Goal: Task Accomplishment & Management: Complete application form

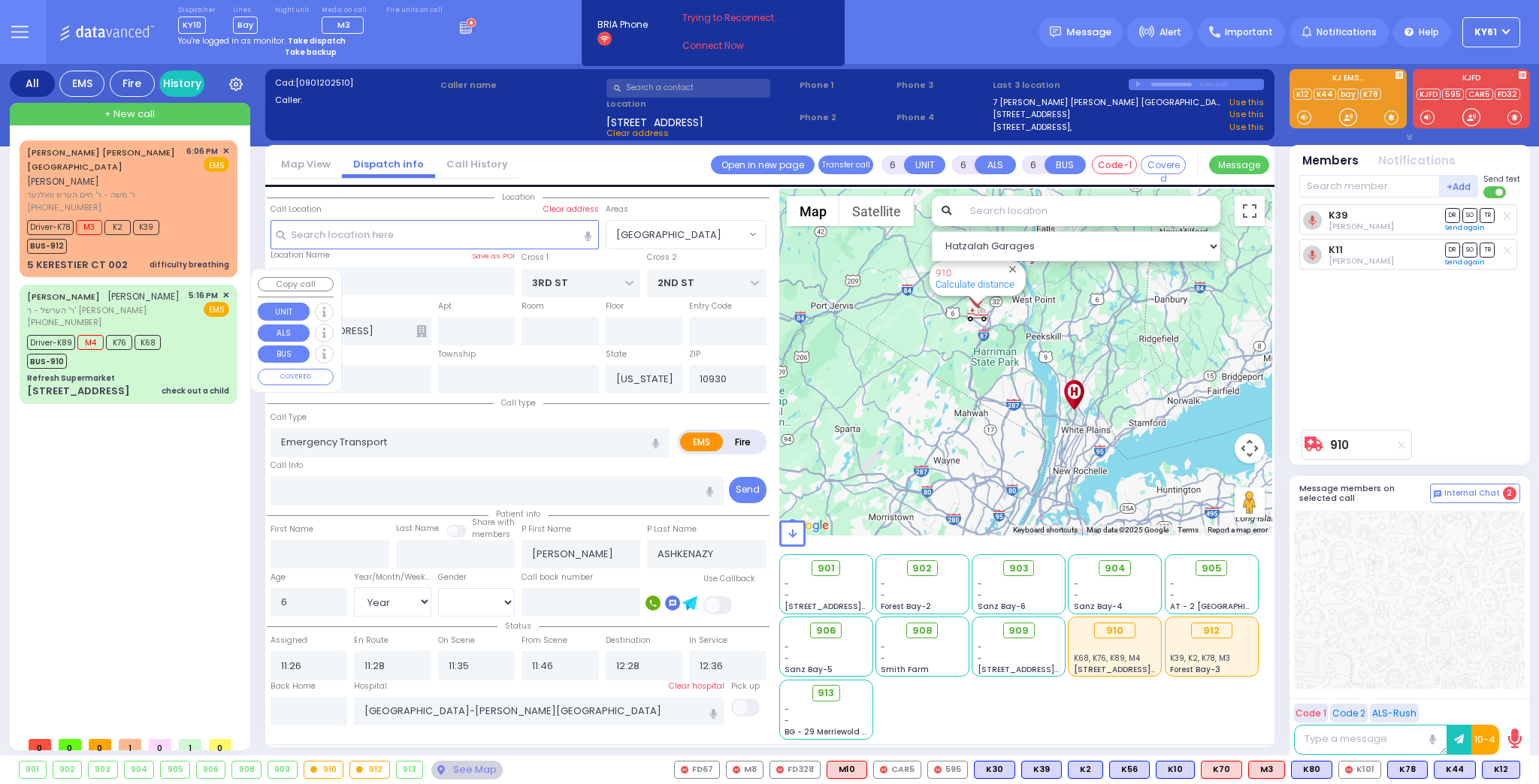
select select "[GEOGRAPHIC_DATA]"
select select "Year"
select select "[DEMOGRAPHIC_DATA]"
click at [196, 334] on div "Driver-K89 M4 K76 K68 BUS-910" at bounding box center [128, 350] width 202 height 37
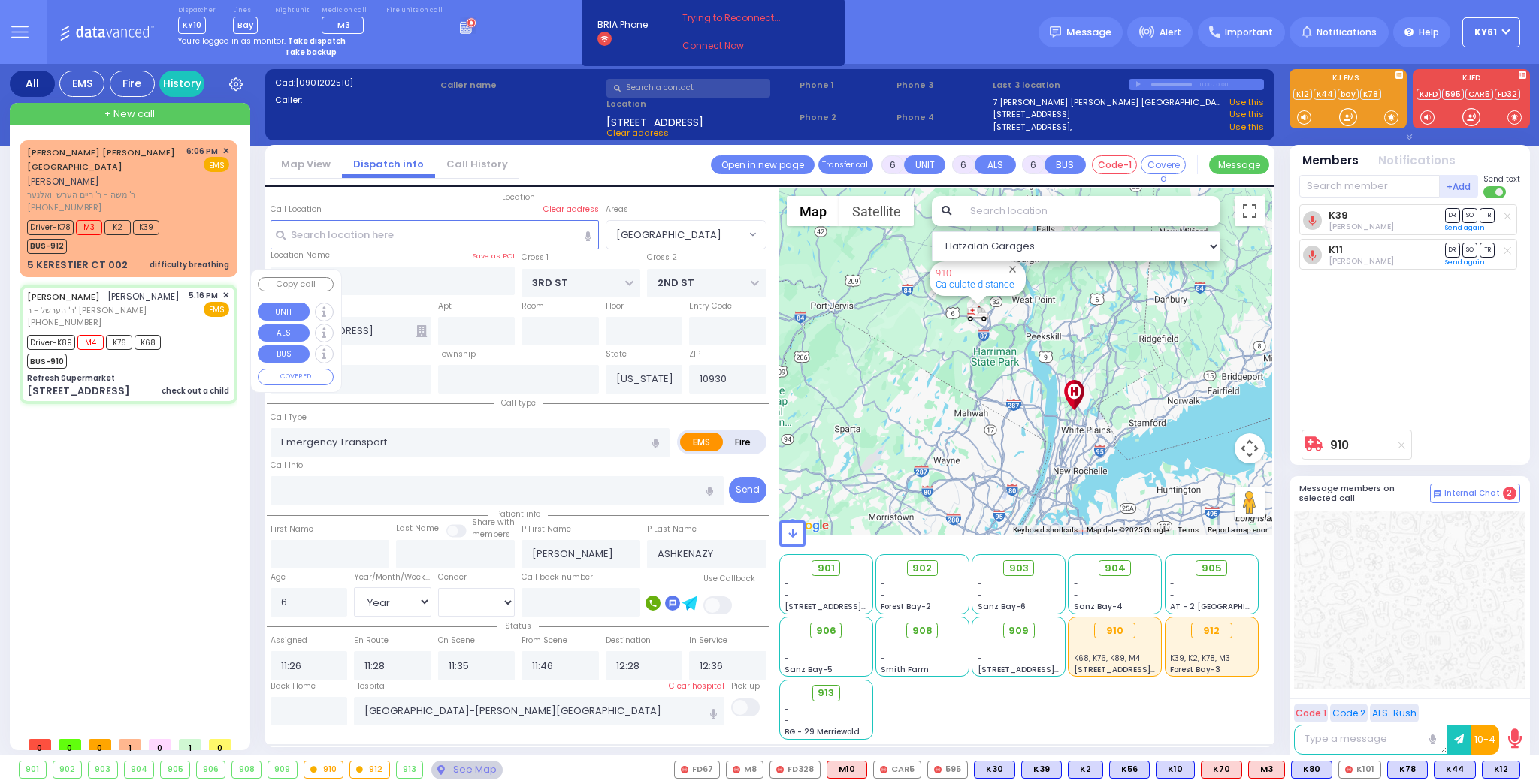
select select
type input "check out a child"
radio input "true"
type input "[PERSON_NAME]"
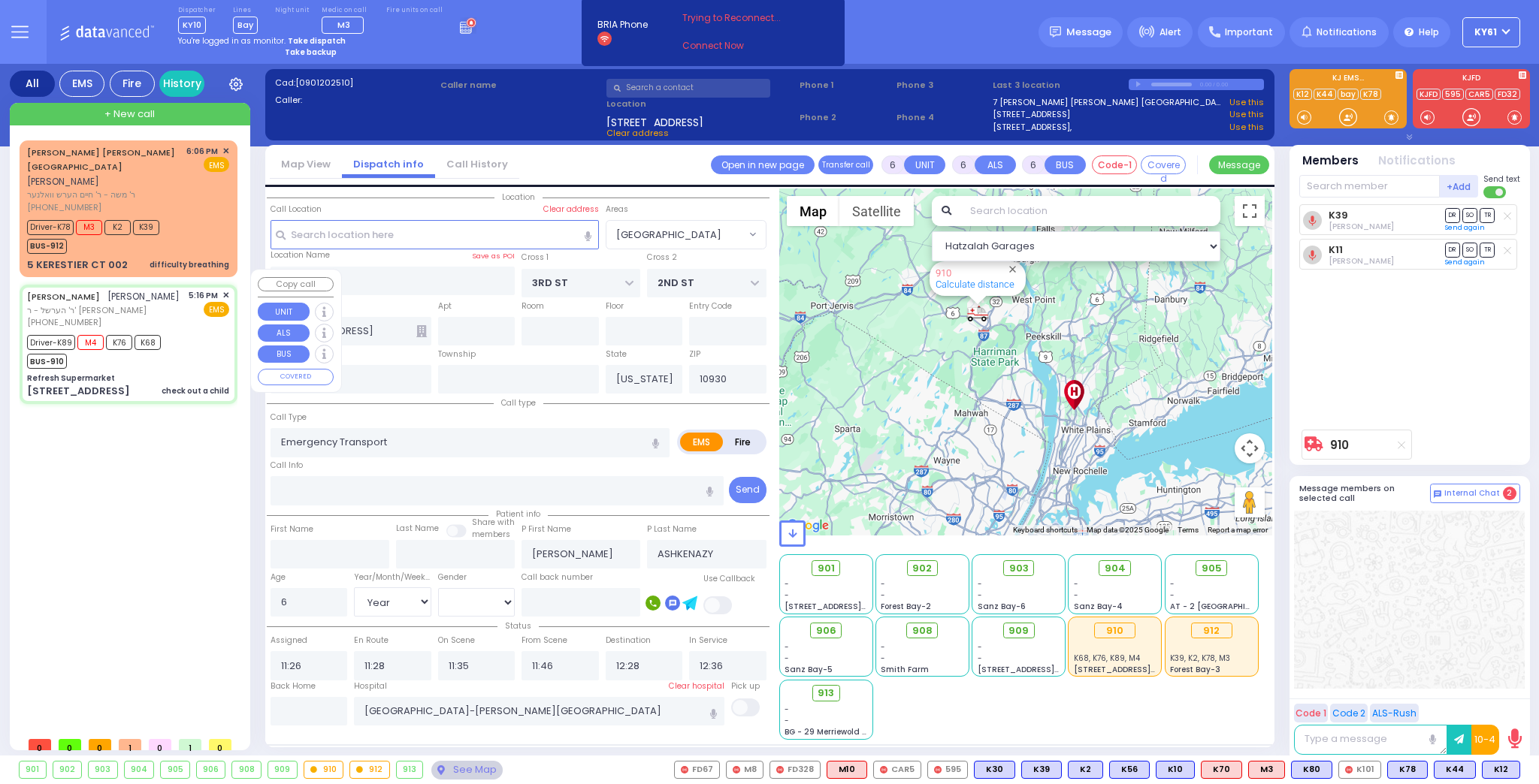
type input "Binyumin"
type input "[PERSON_NAME]"
type input "8"
select select "Year"
select select "[DEMOGRAPHIC_DATA]"
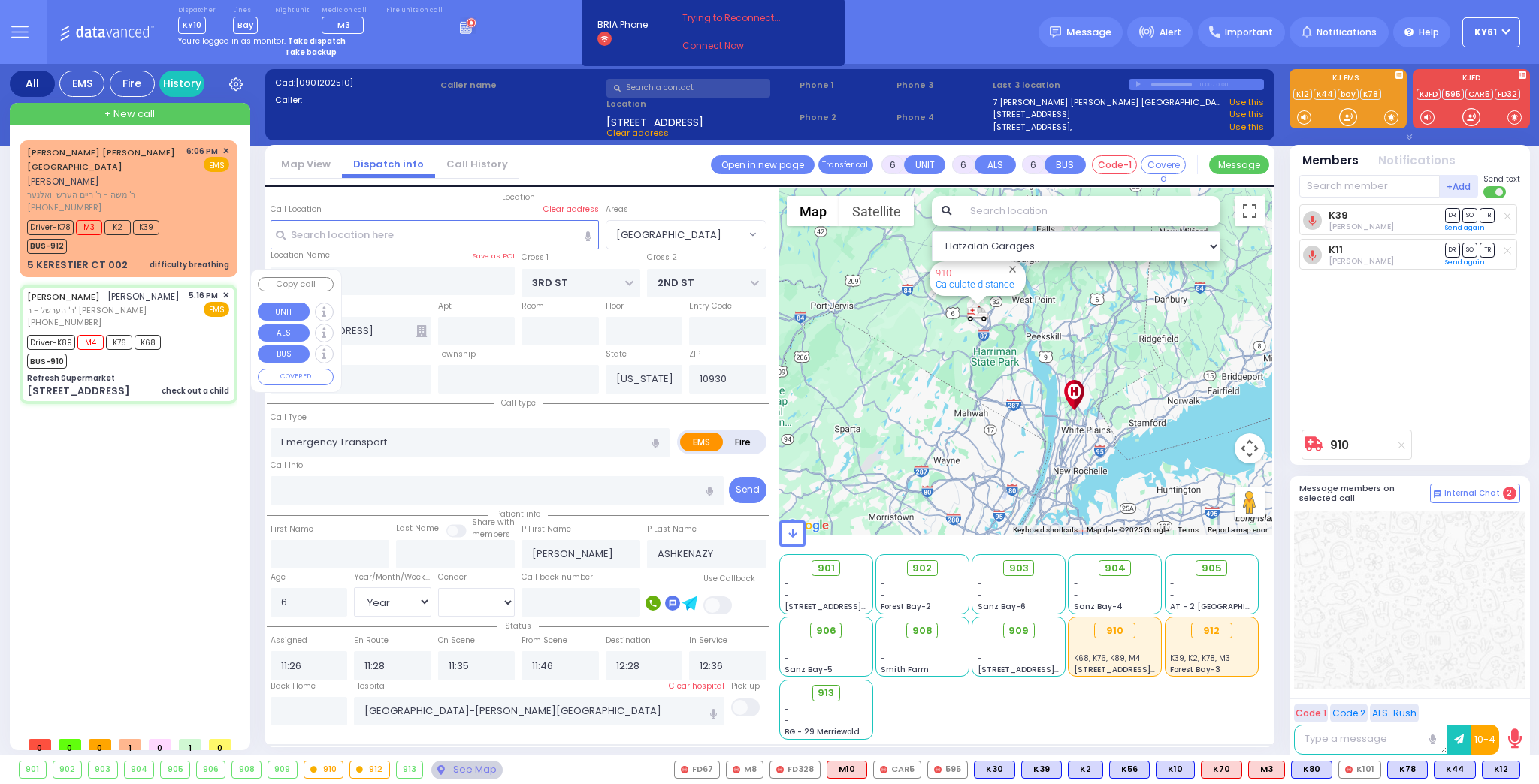
type input "17:16"
type input "17:18"
type input "17:23"
type input "17:45"
type input "18:45"
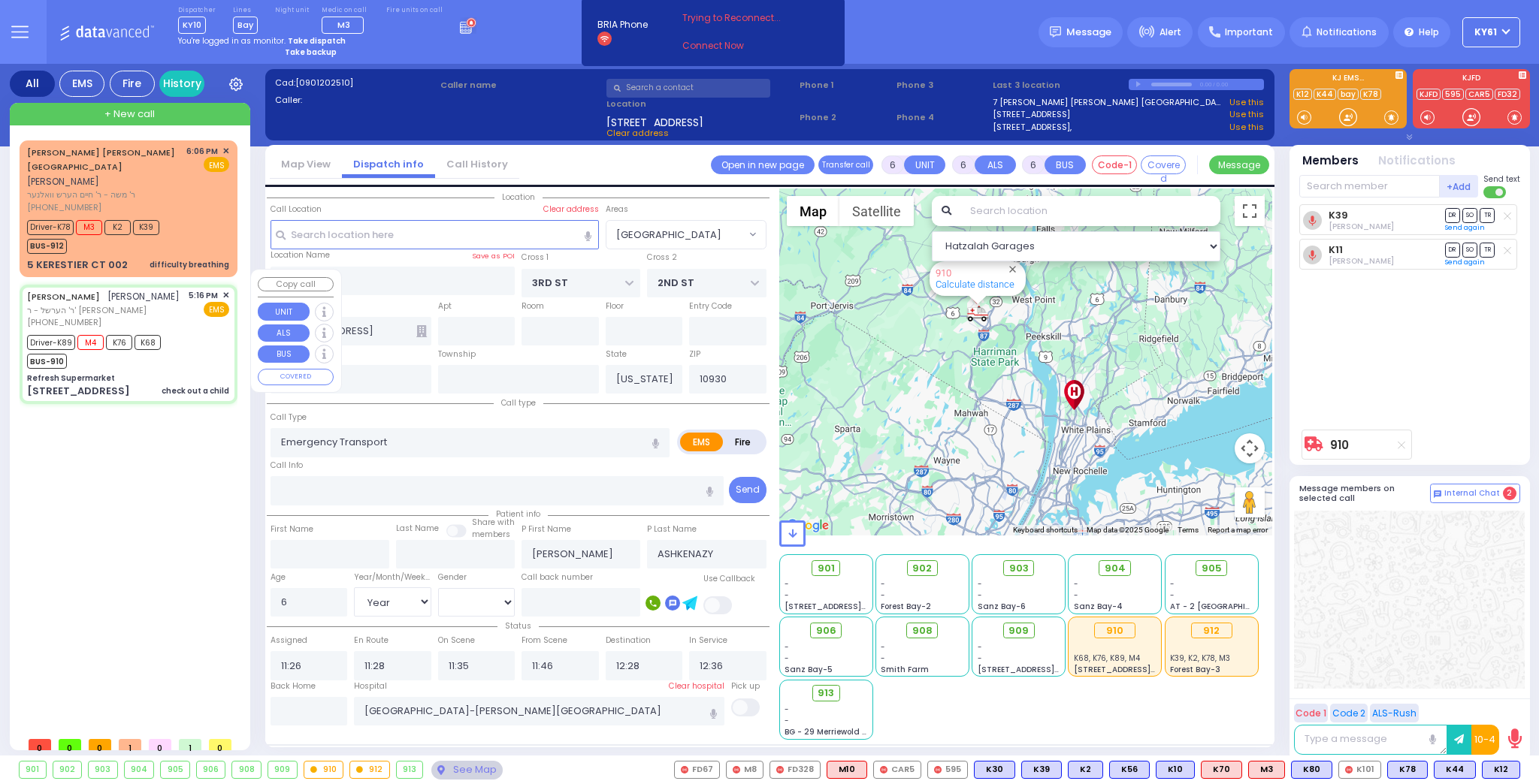
type input "19:15"
type input "[GEOGRAPHIC_DATA] [STREET_ADDRESS]"
select select "Hatzalah Garages"
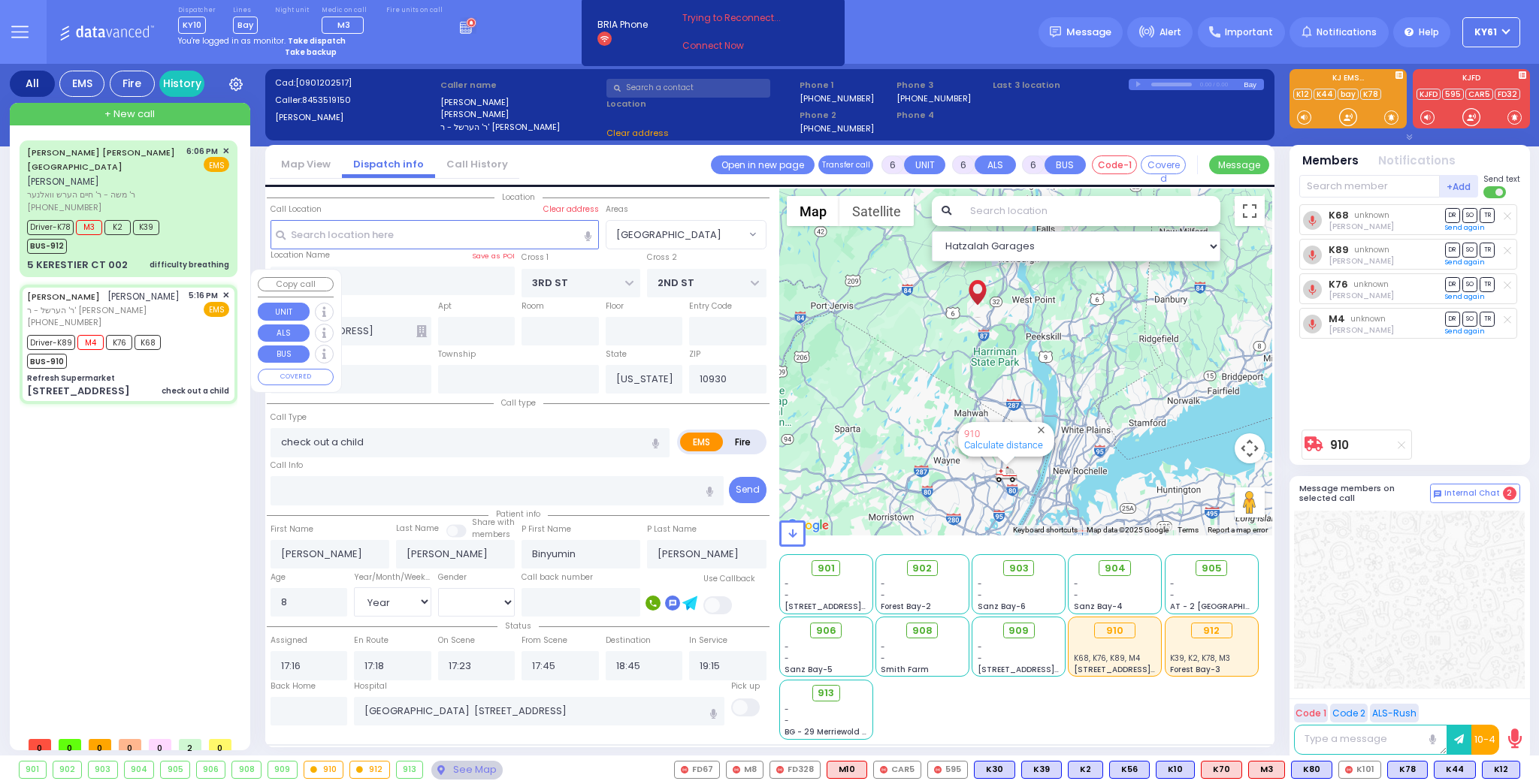
type input "Refresh Supermarket"
type input "RATZFERT WAY"
type input "HAMASPIK WAY"
type input "[STREET_ADDRESS]"
type input "Monroe"
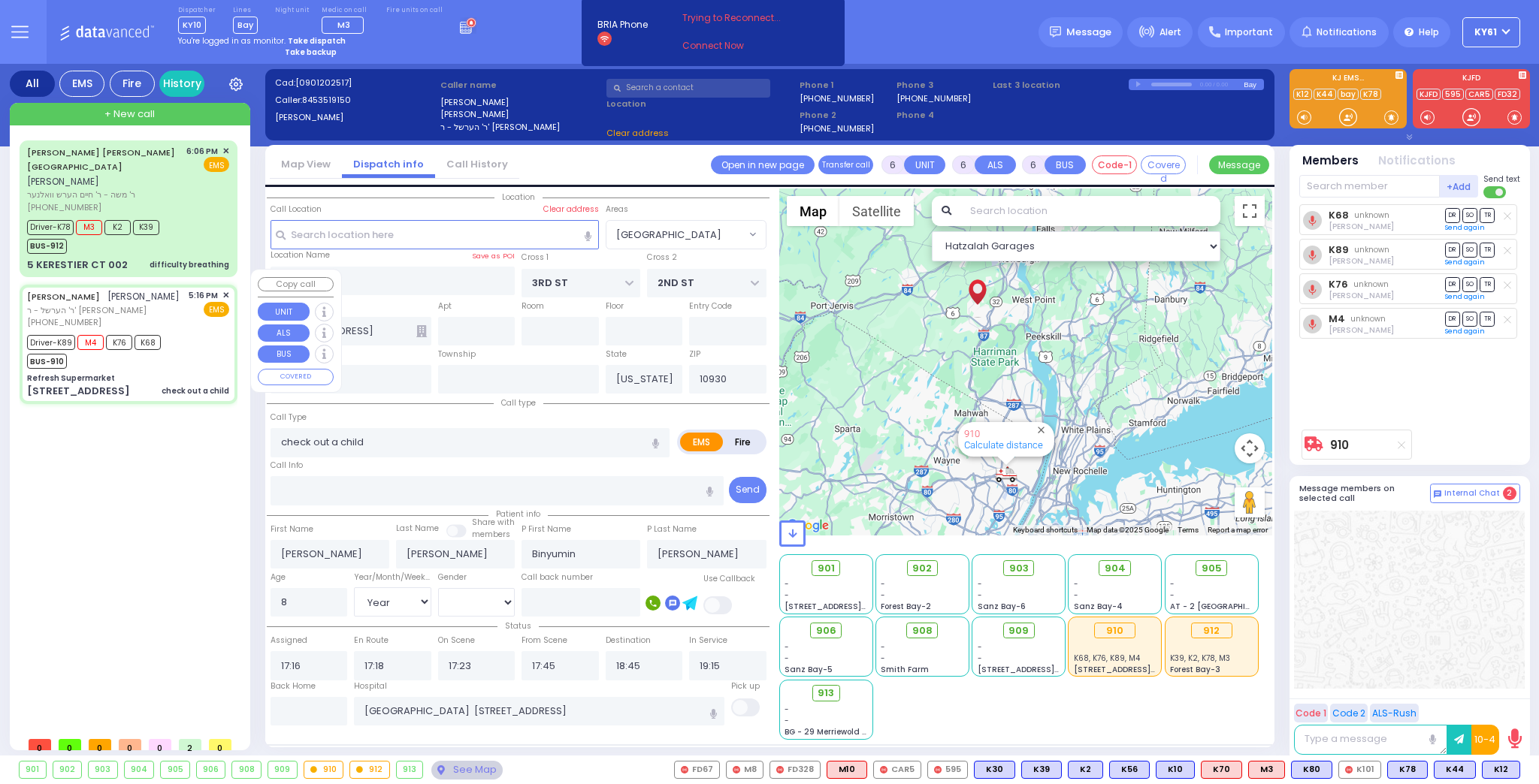
type input "10950"
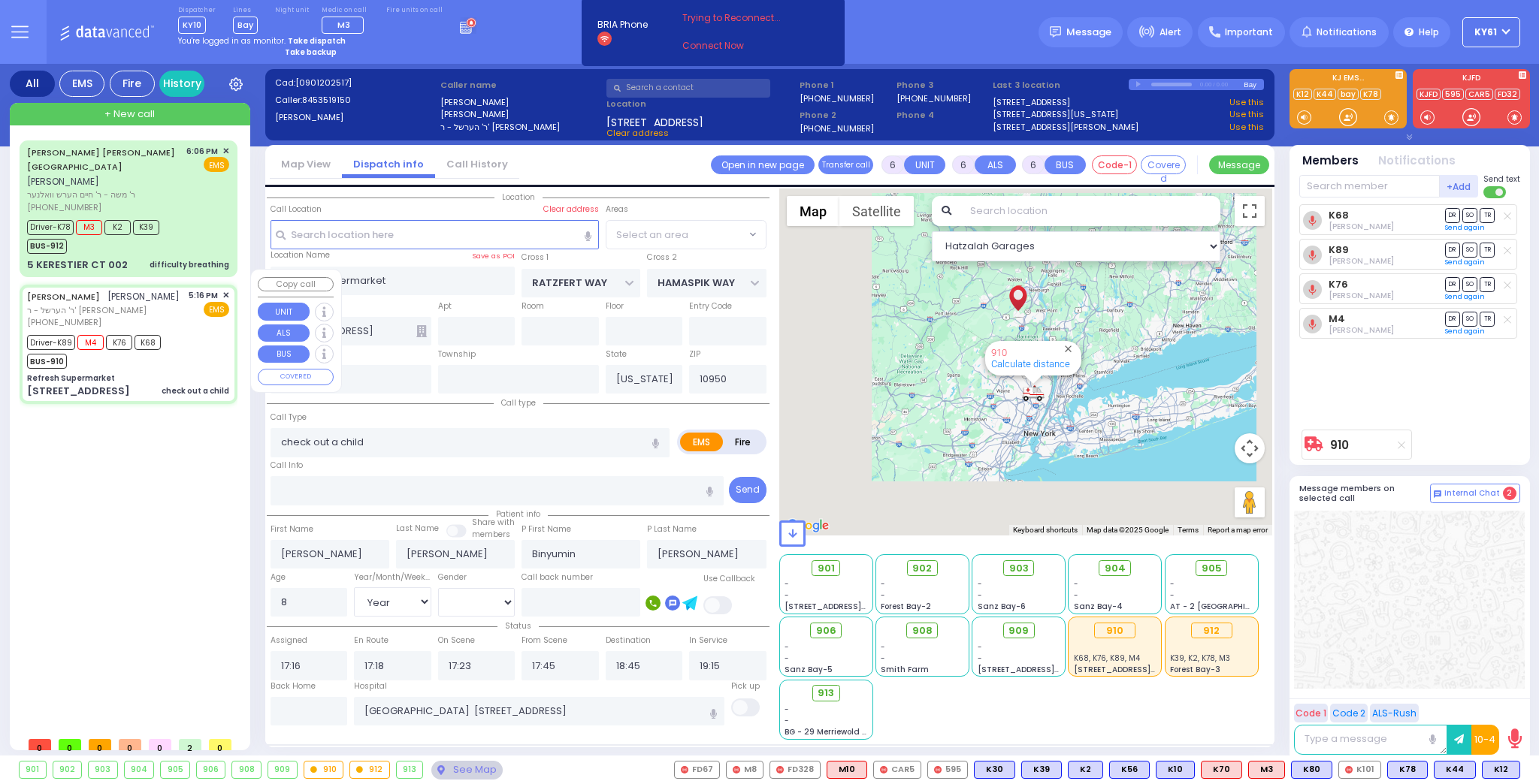
select select "SECTION 4"
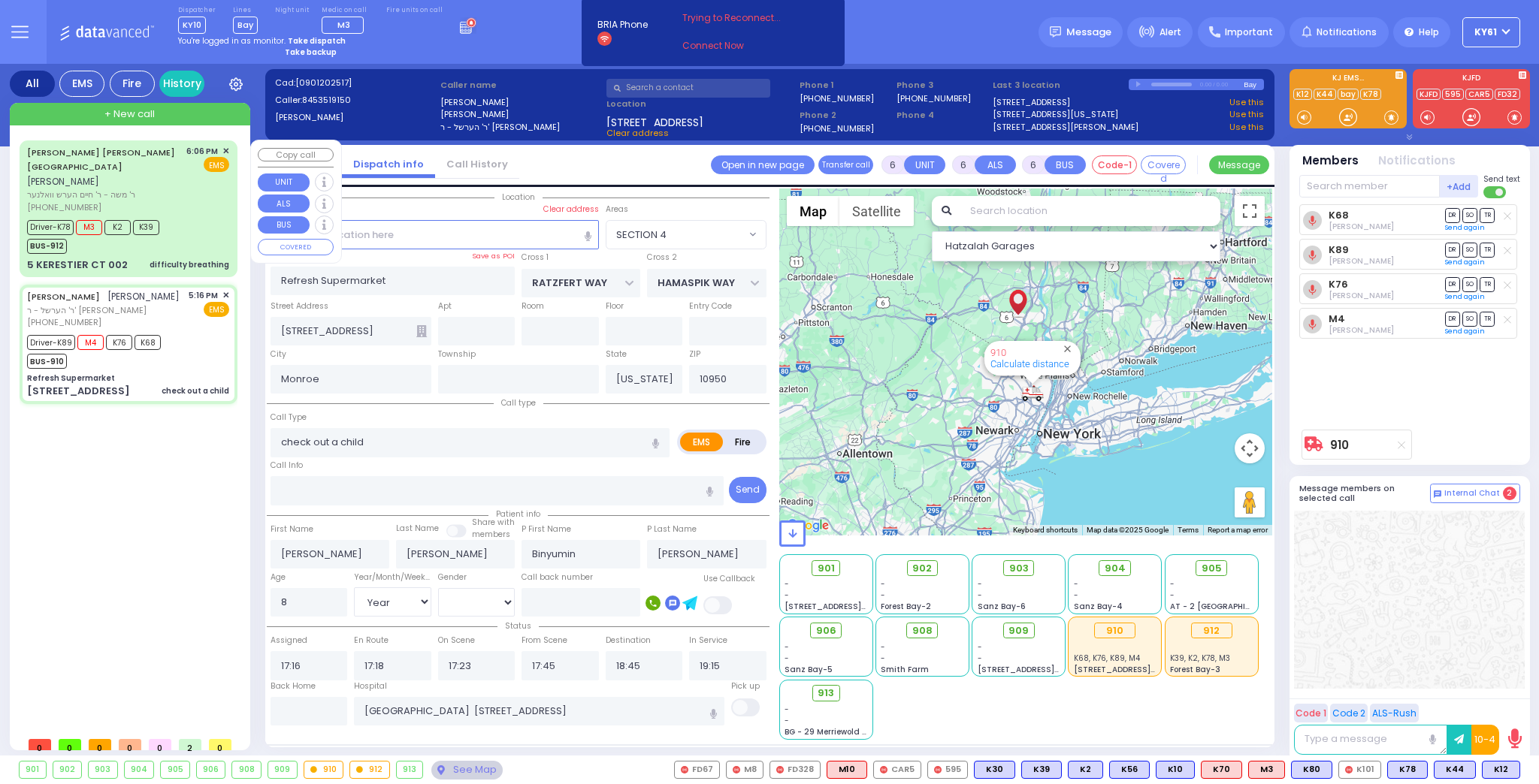
click at [187, 216] on div "Driver-K78 M3 K2 K39 BUS-912" at bounding box center [128, 235] width 202 height 37
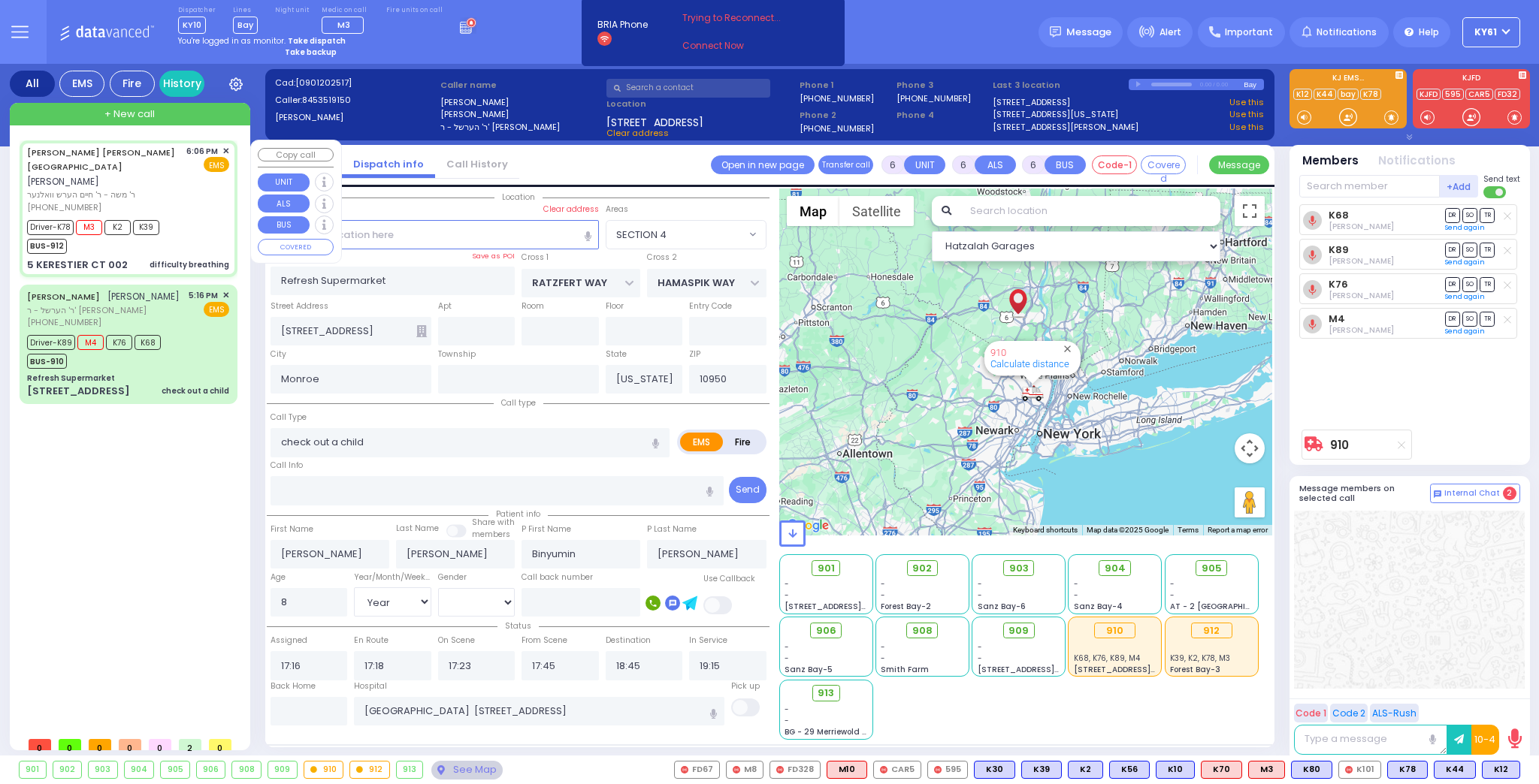
select select
type input "difficulty breathing"
radio input "true"
type input "[PERSON_NAME]"
type input "MAYEROVITZ"
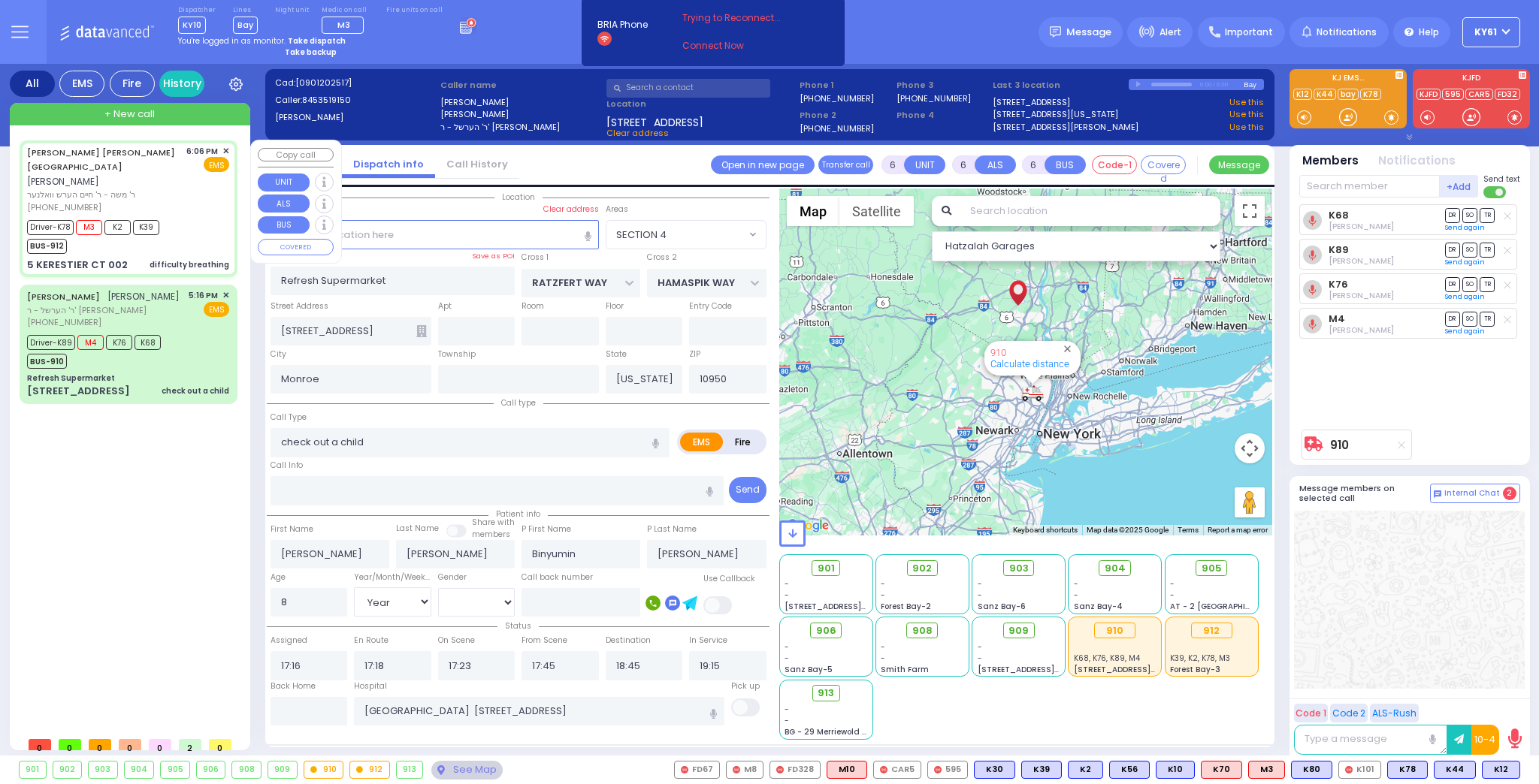
type input "Unknown"
select select "Year"
select select
type input "18:06"
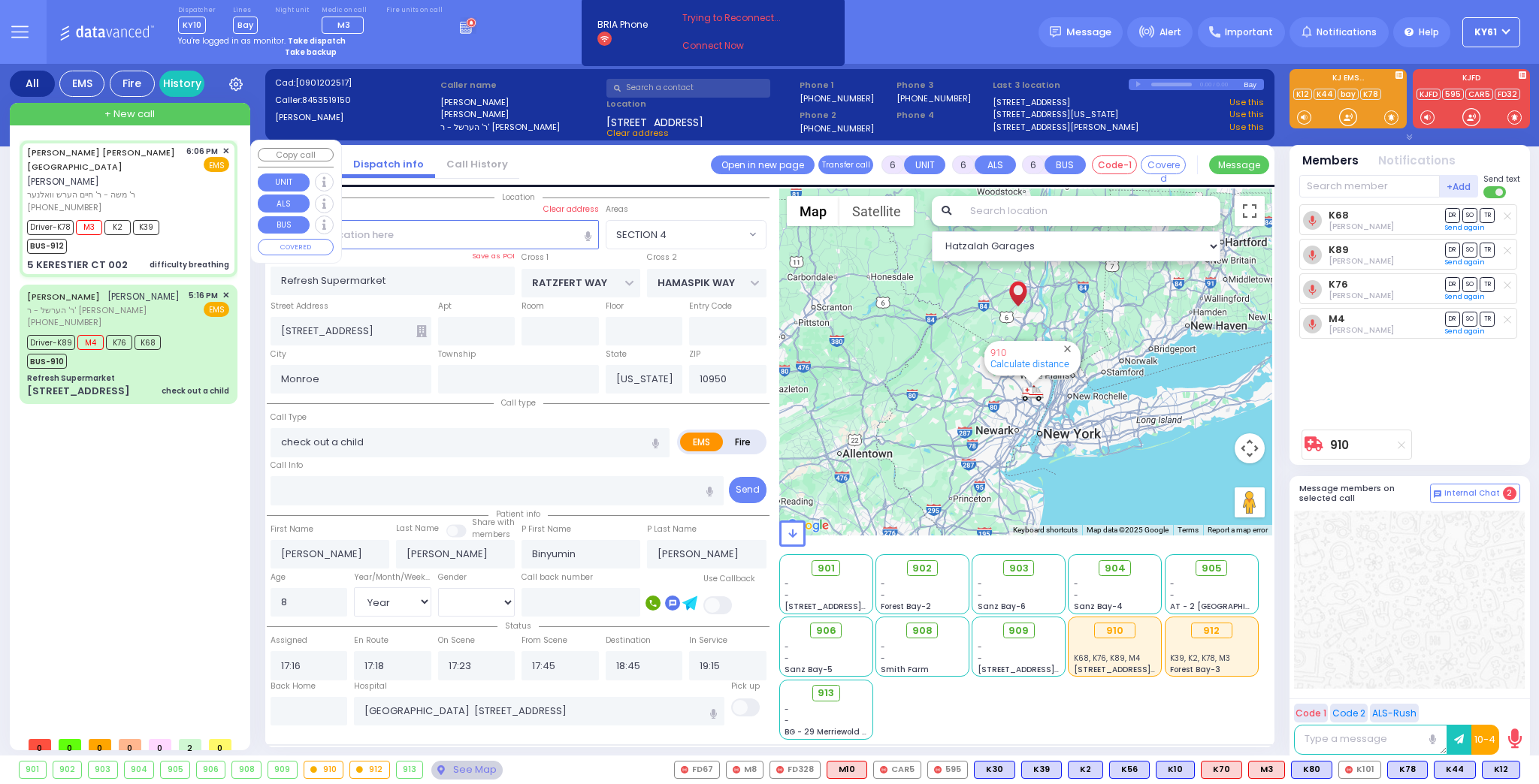
type input "18:09"
type input "18:12"
type input "18:24"
select select "Hatzalah Garages"
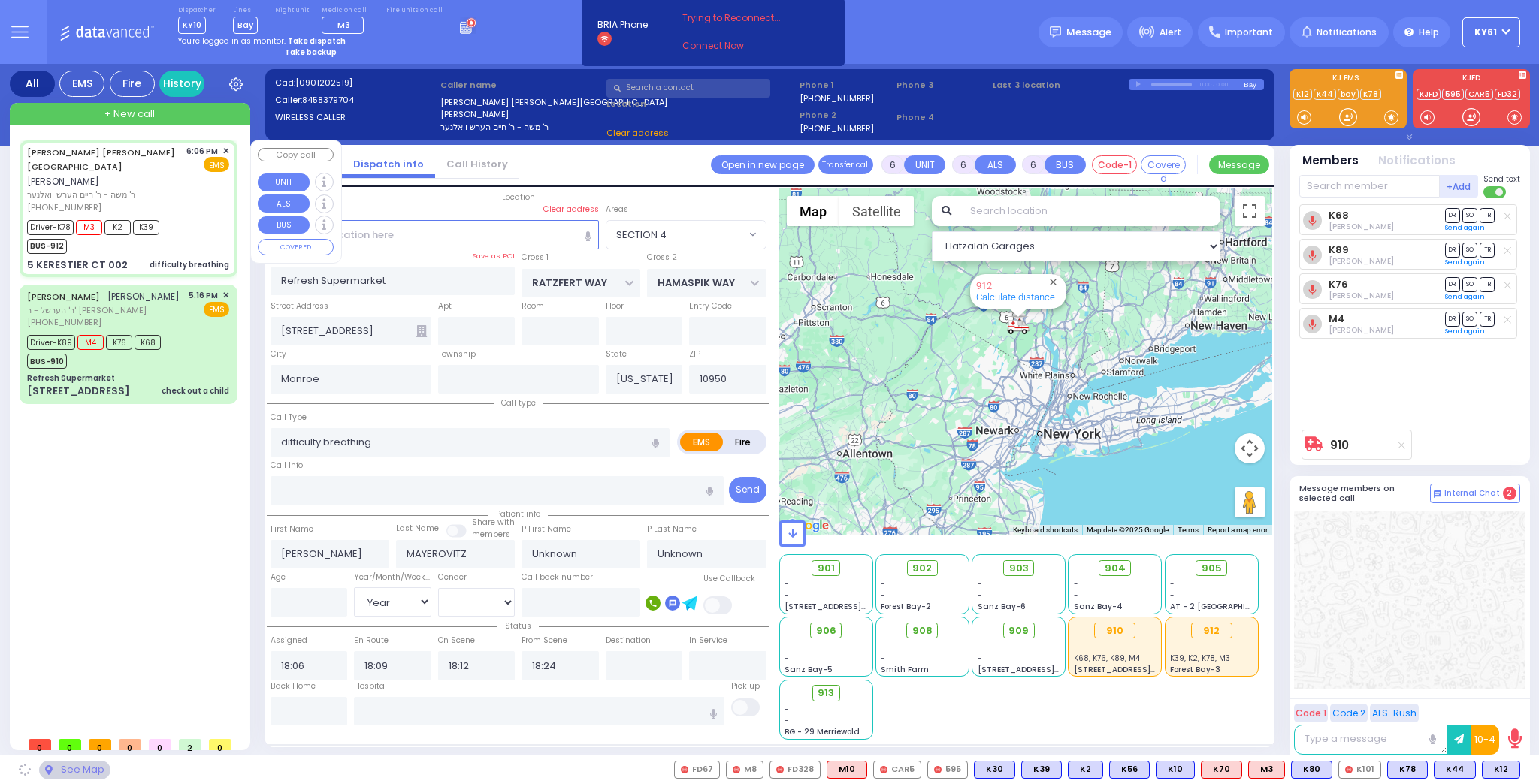
type input "[PERSON_NAME] BLVD"
type input "KAHAN DR"
type input "5 KERESTIER CT"
type input "002"
type input "[PERSON_NAME]"
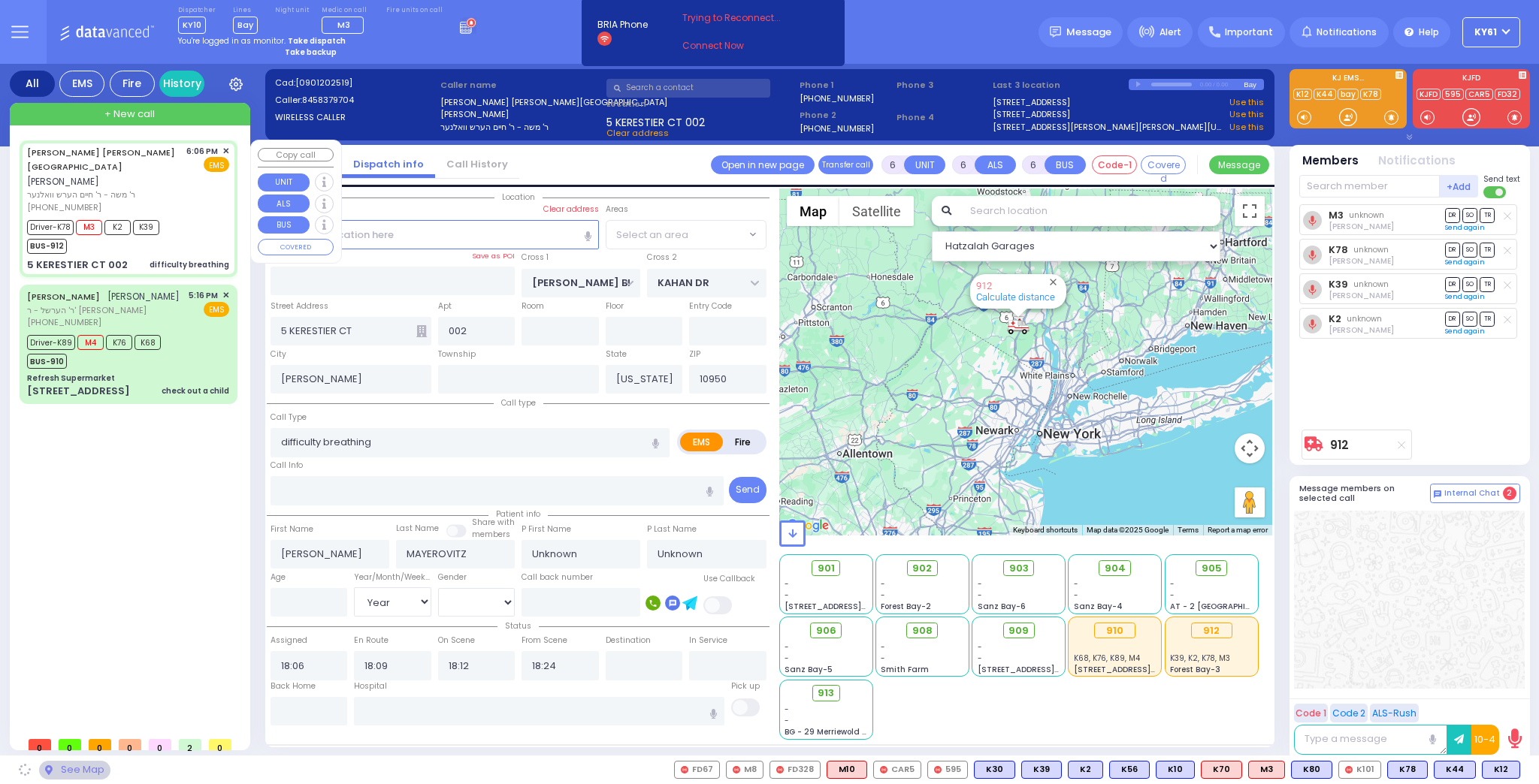
select select "SECTION 4"
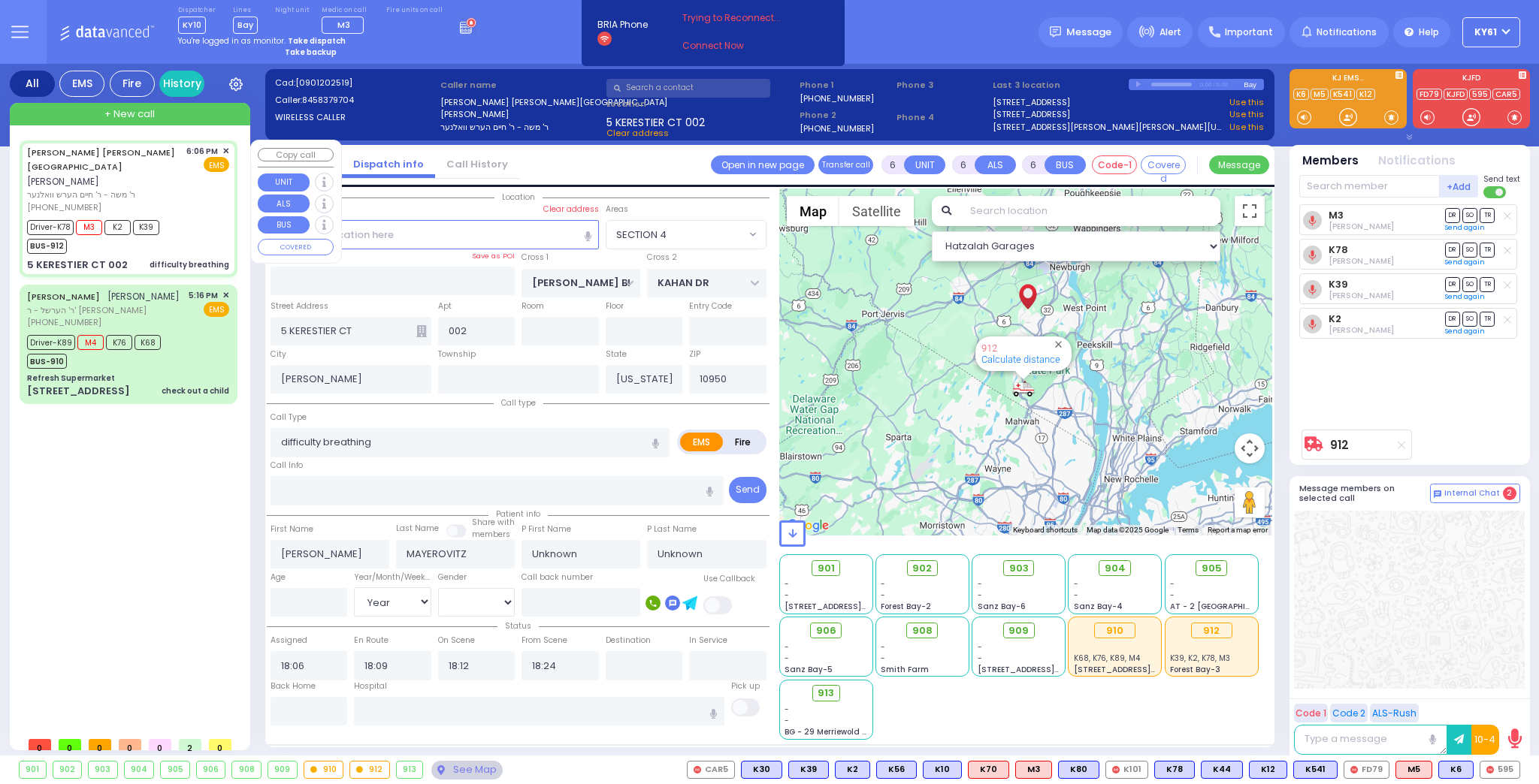
select select
radio input "true"
type input "[PERSON_NAME]"
type input "MAYEROVITZ"
select select "Year"
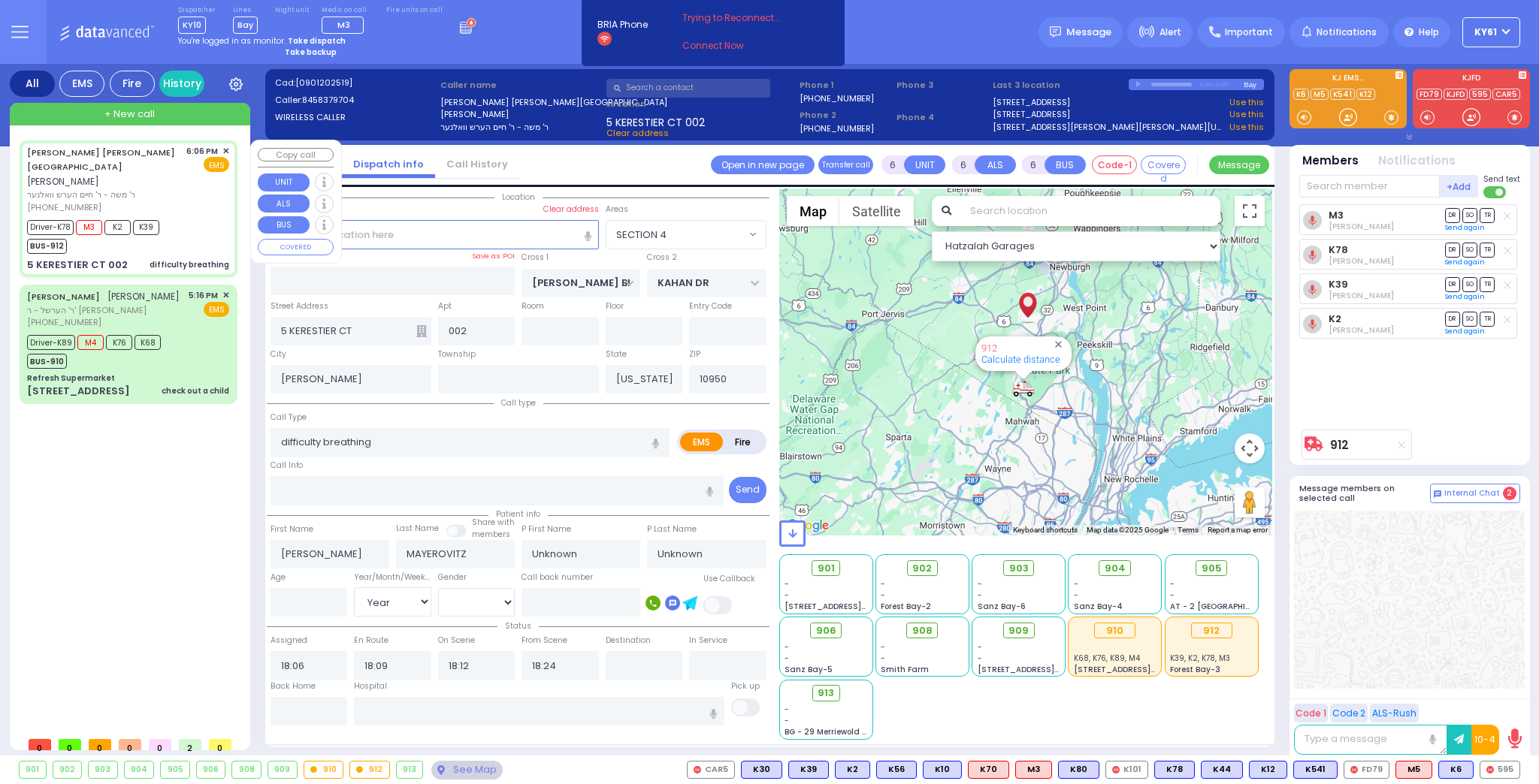
select select "[DEMOGRAPHIC_DATA]"
select select "Hatzalah Garages"
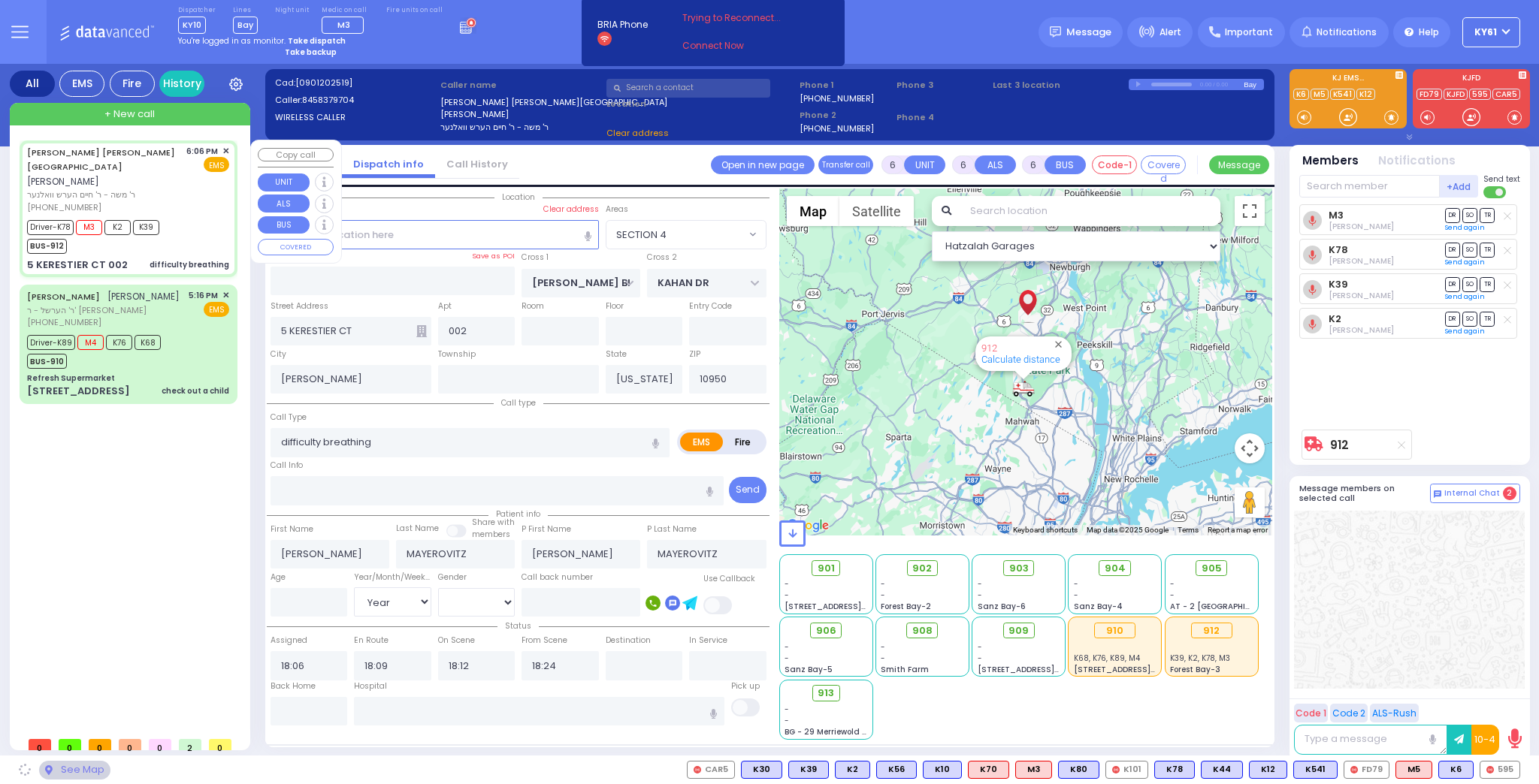
select select
radio input "true"
select select "Year"
select select "[DEMOGRAPHIC_DATA]"
select select "Hatzalah Garages"
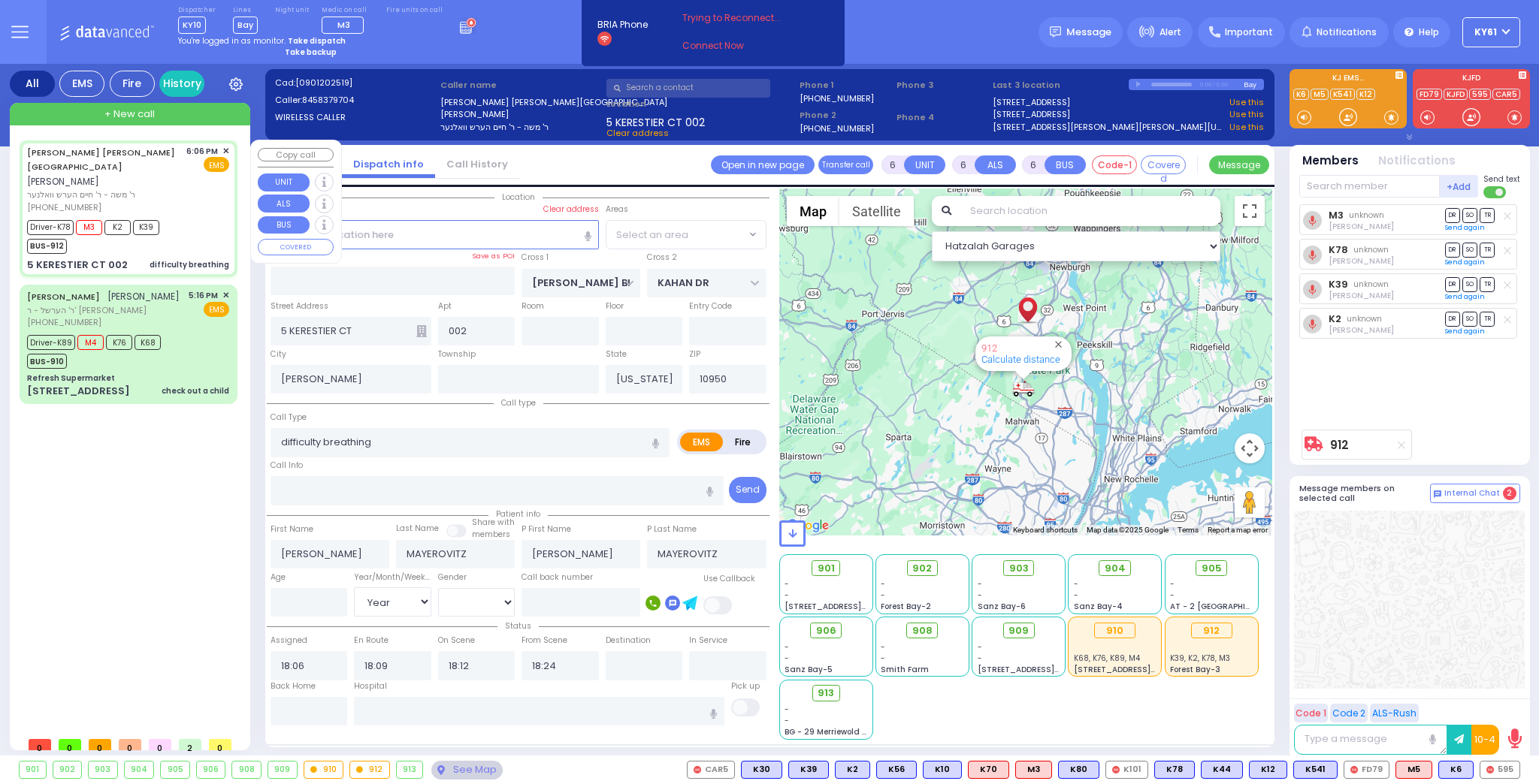
select select "SECTION 4"
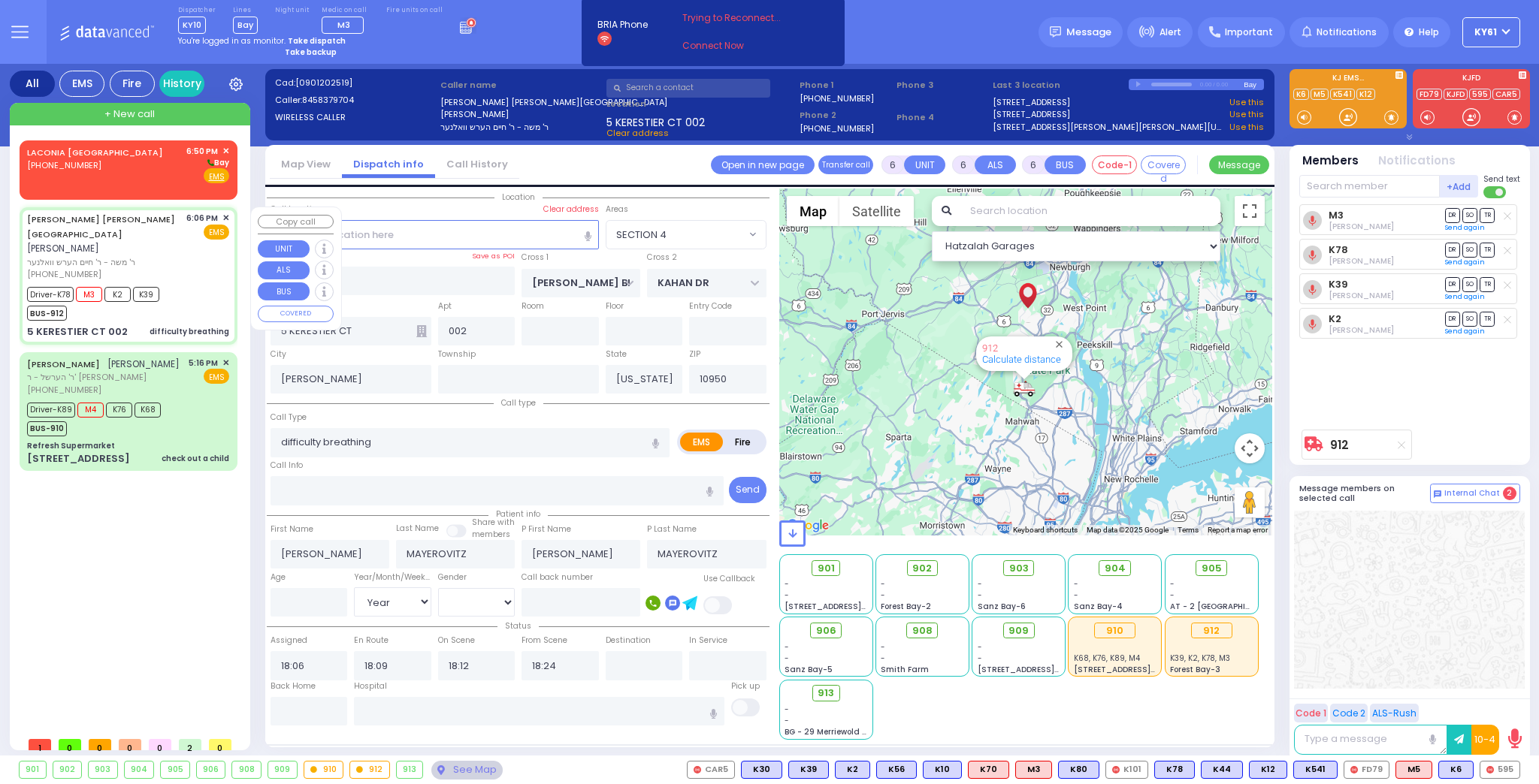
select select
radio input "true"
select select "Year"
select select "[DEMOGRAPHIC_DATA]"
select select "Hatzalah Garages"
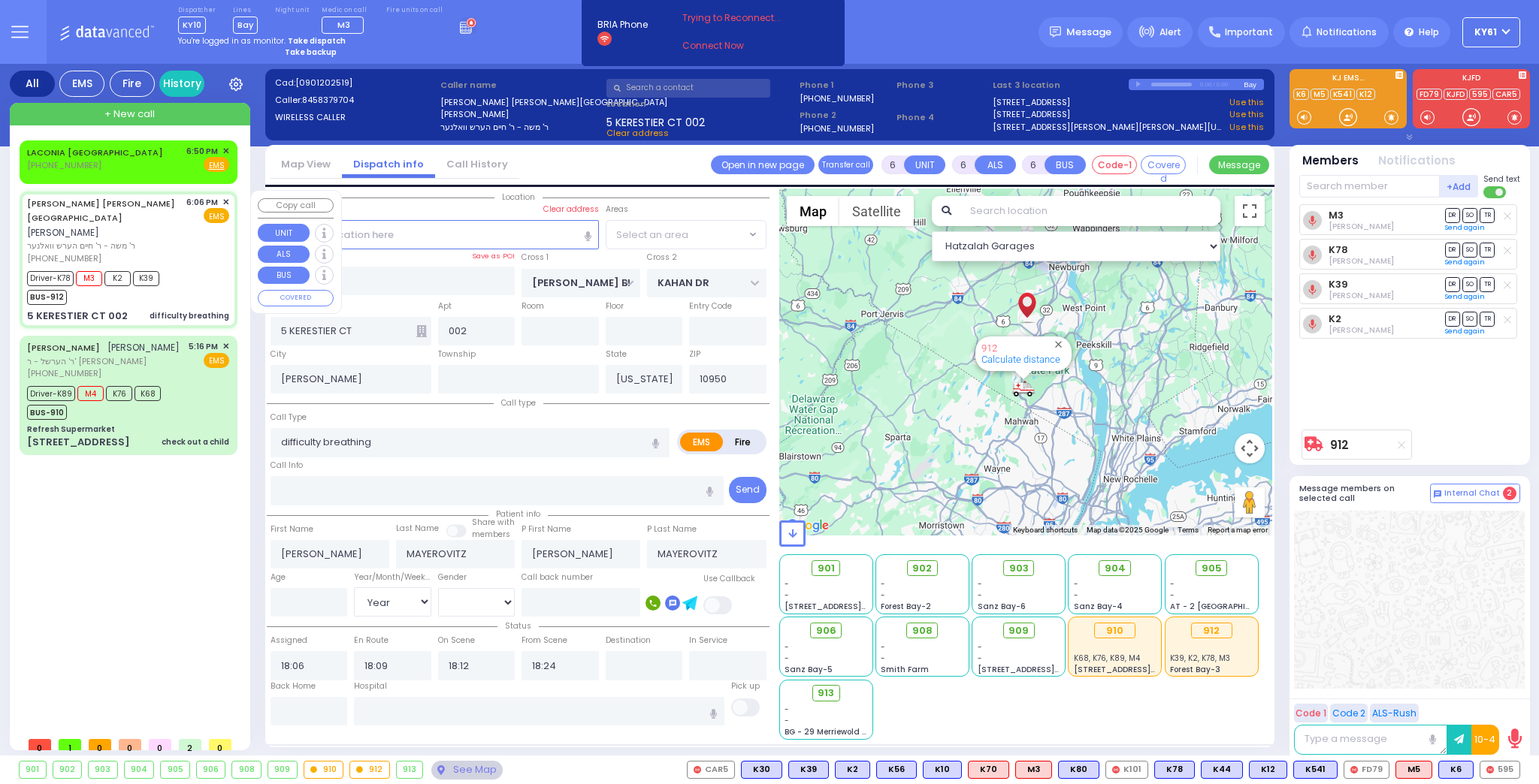
select select "SECTION 4"
select select
radio input "true"
type input "2"
select select "Year"
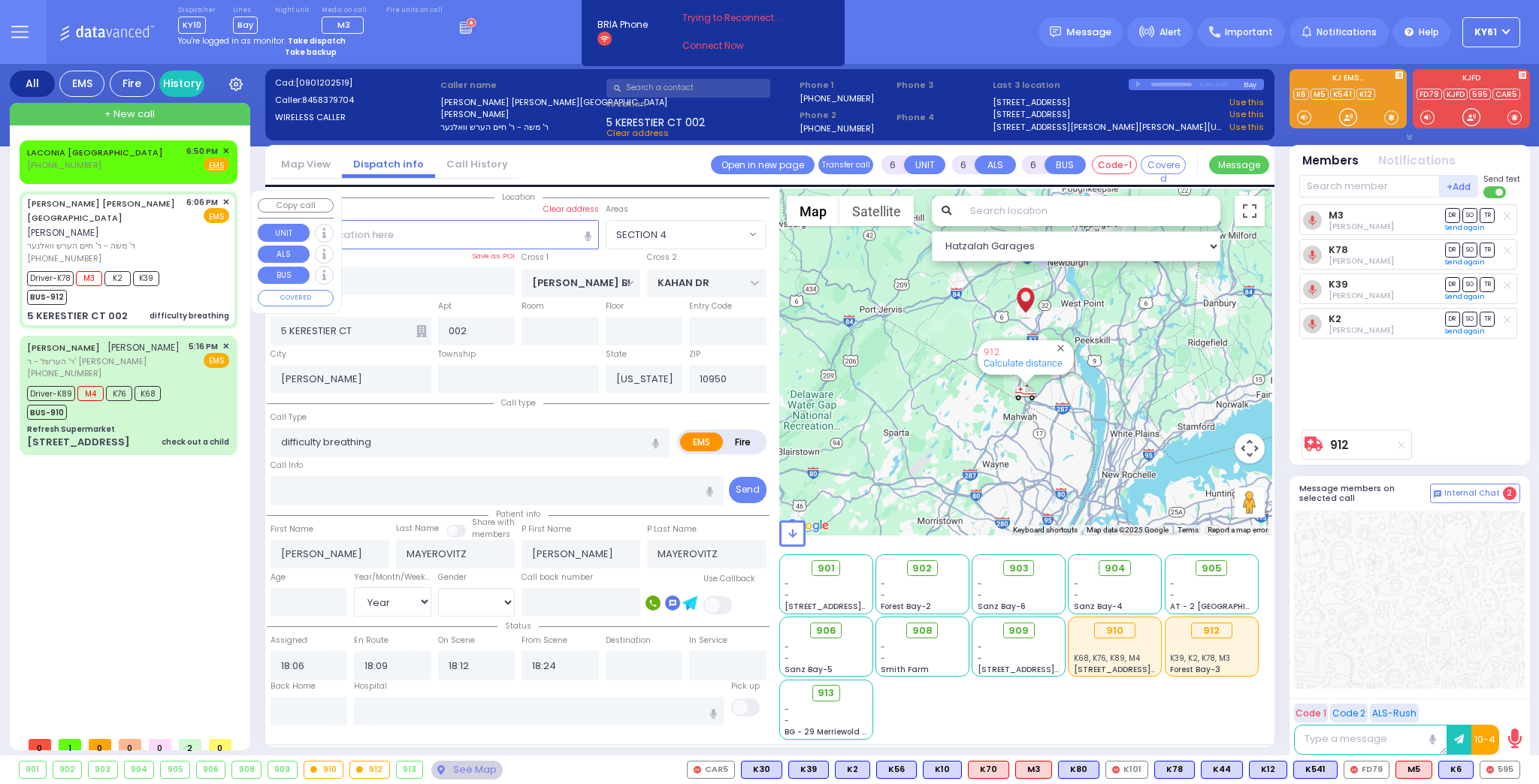
select select "[DEMOGRAPHIC_DATA]"
select select "Hatzalah Garages"
select select "SECTION 4"
select select
radio input "true"
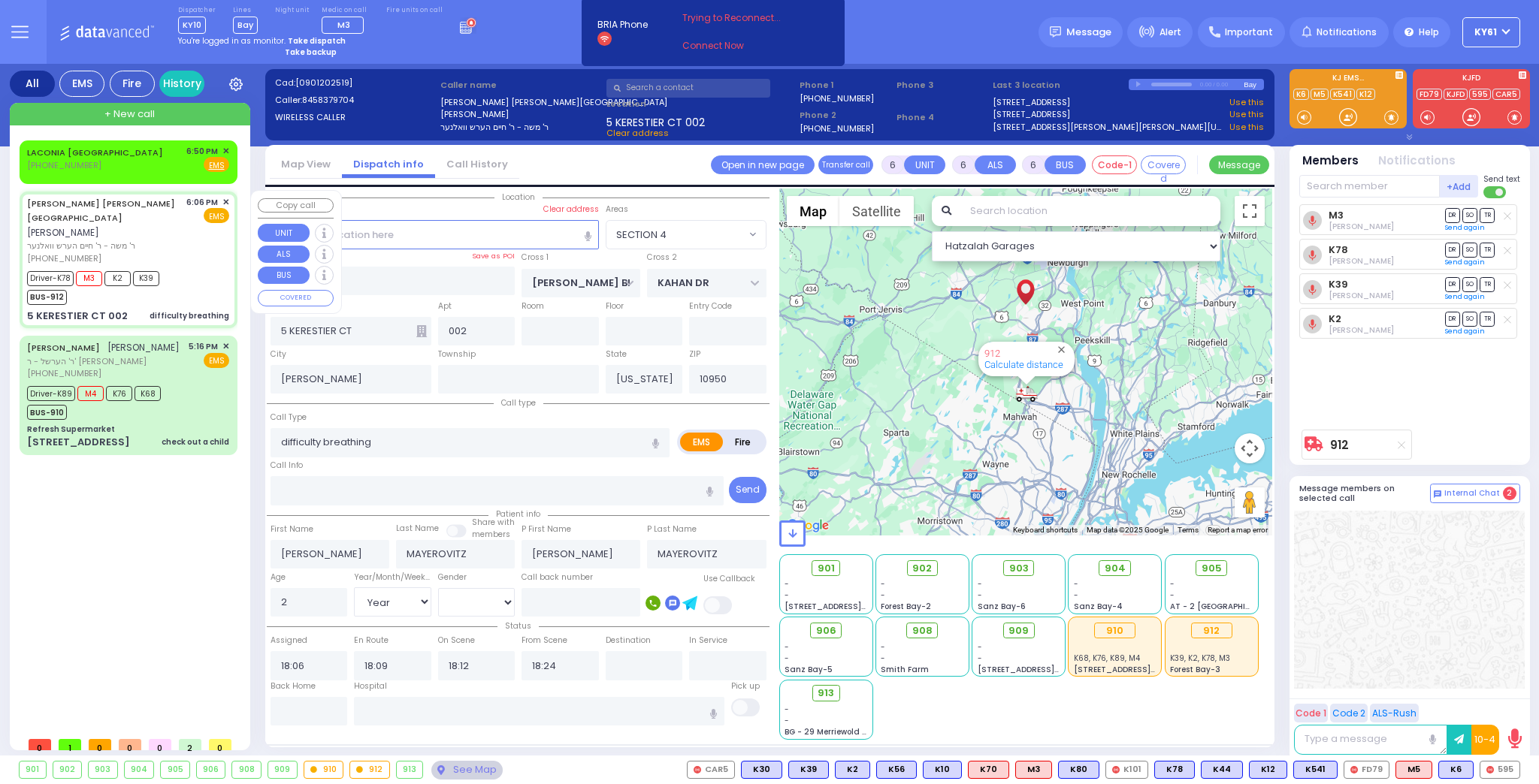
select select "Year"
select select "[DEMOGRAPHIC_DATA]"
select select "Hatzalah Garages"
select select "SECTION 4"
select select
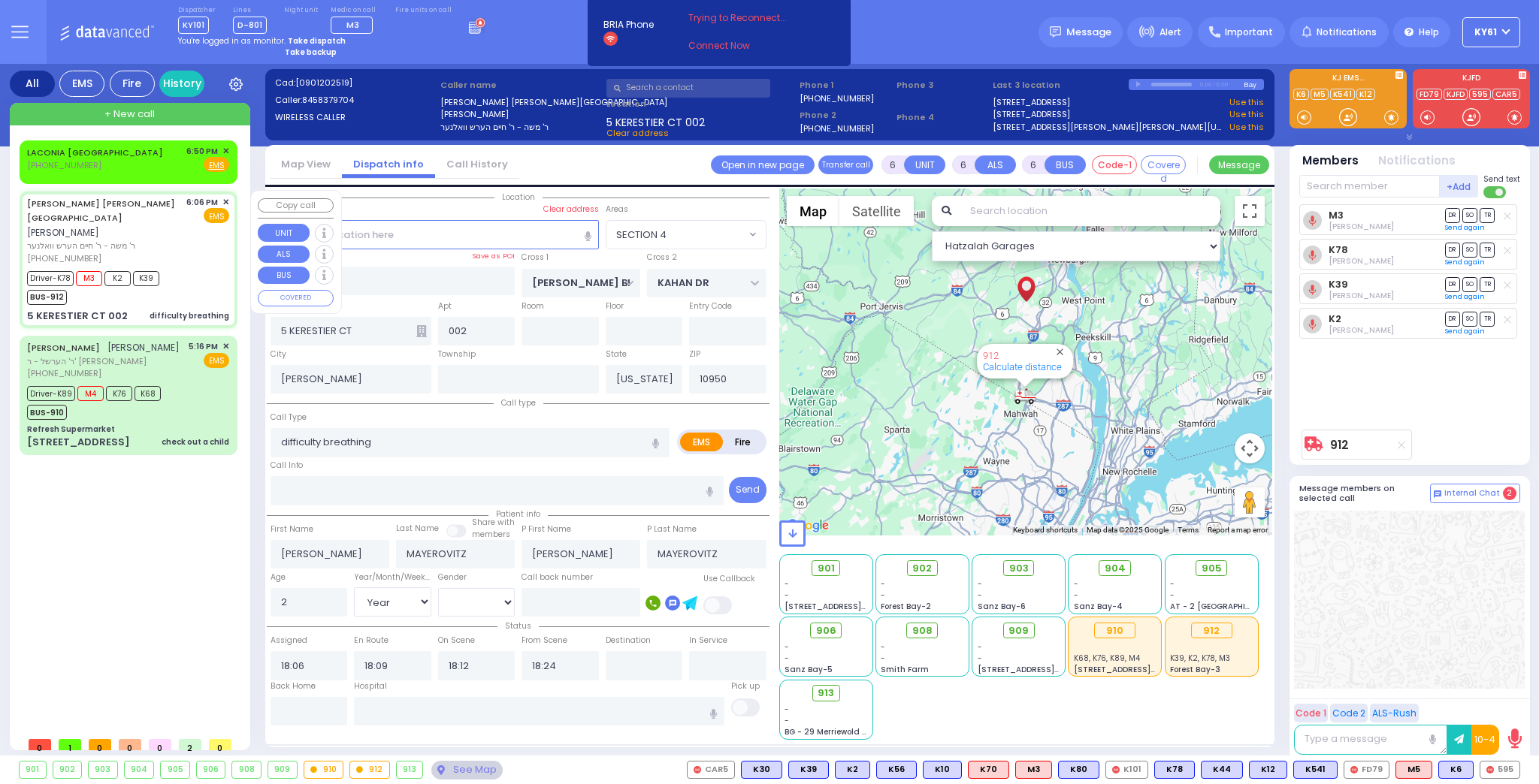
radio input "true"
select select "Year"
select select "[DEMOGRAPHIC_DATA]"
select select "Hatzalah Garages"
select select
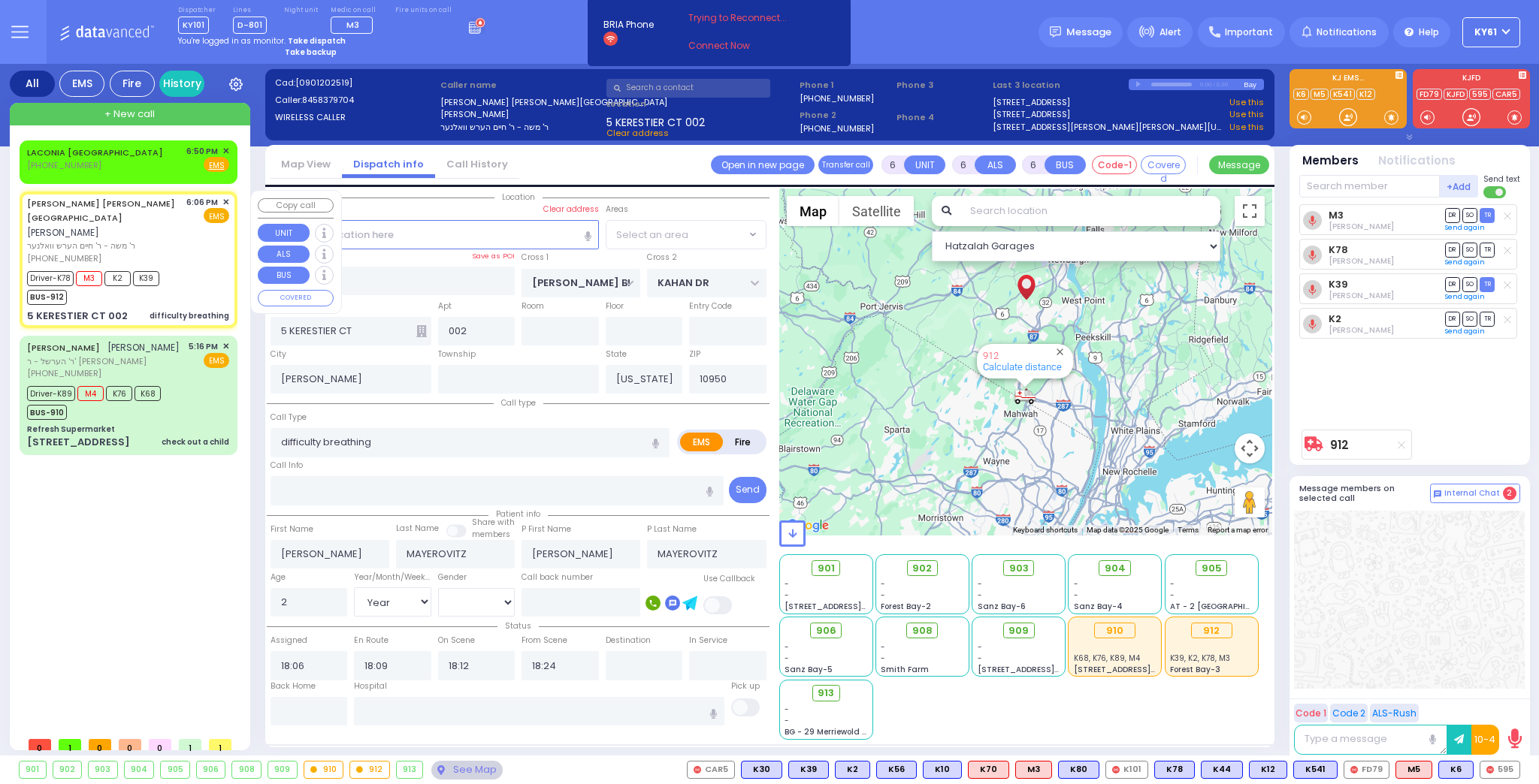
radio input "true"
select select "Year"
select select "[DEMOGRAPHIC_DATA]"
select select "Hatzalah Garages"
select select
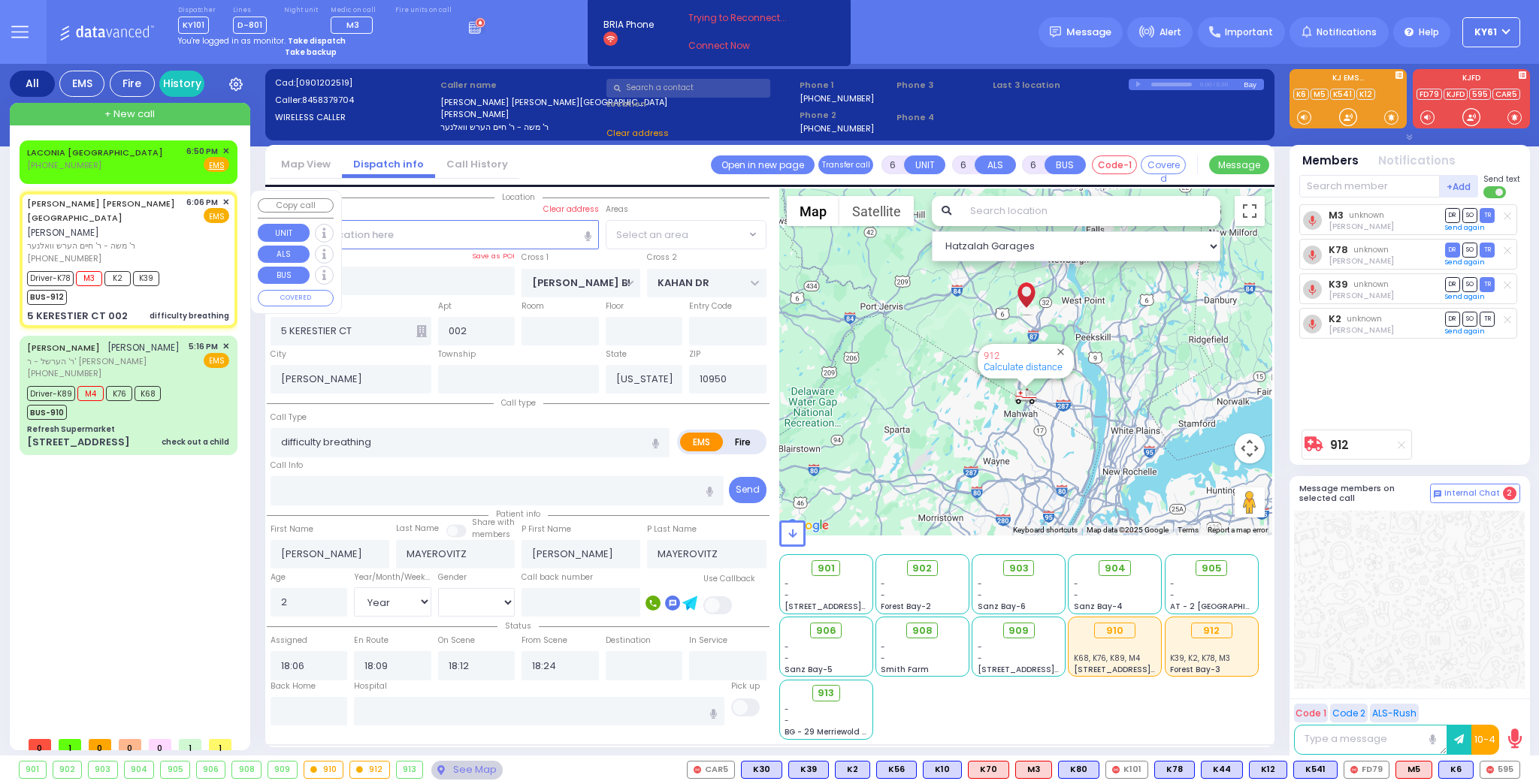
radio input "true"
select select "Year"
select select "[DEMOGRAPHIC_DATA]"
select select "Hatzalah Garages"
select select "SECTION 4"
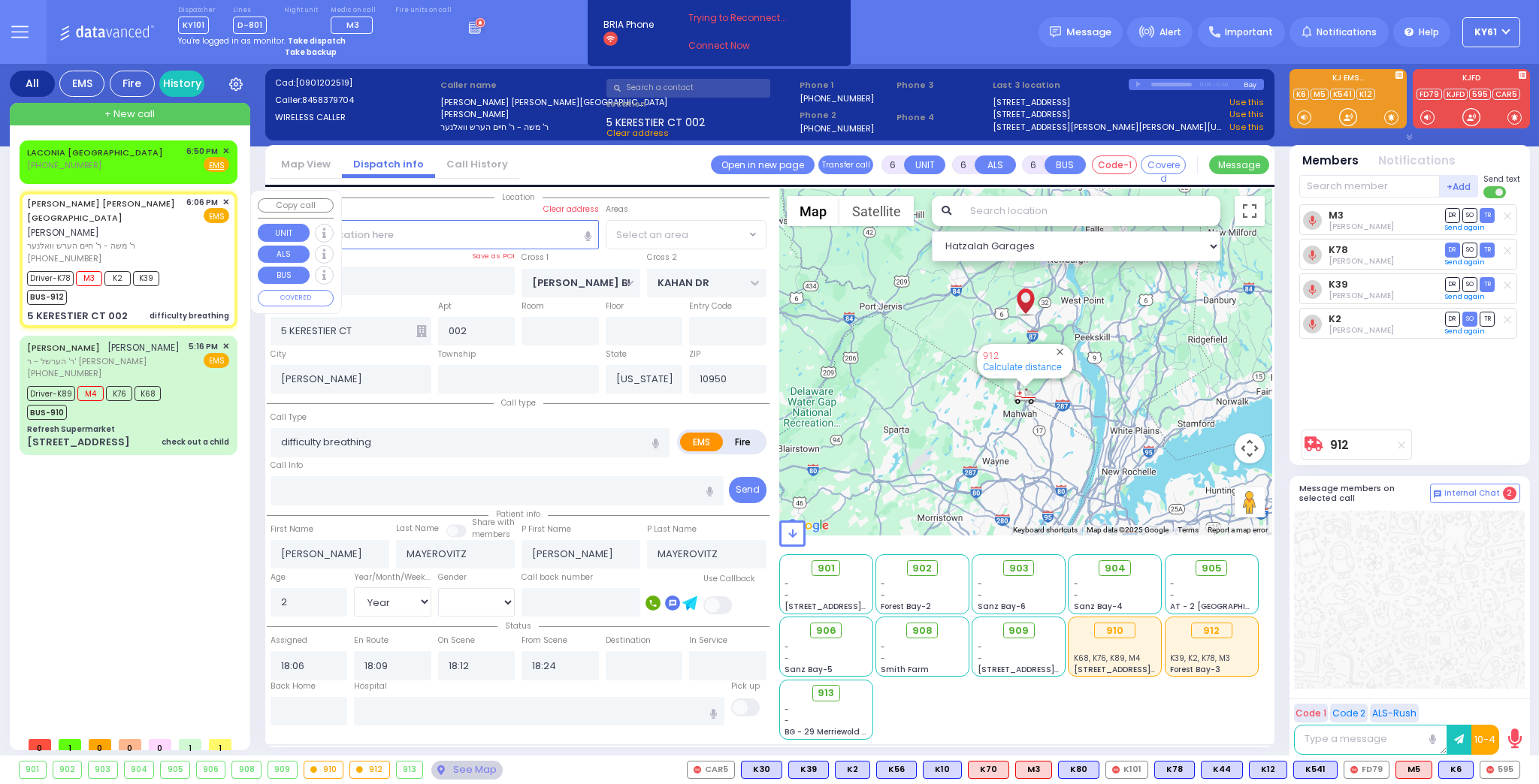
select select
radio input "true"
select select "Year"
select select "[DEMOGRAPHIC_DATA]"
select select "Hatzalah Garages"
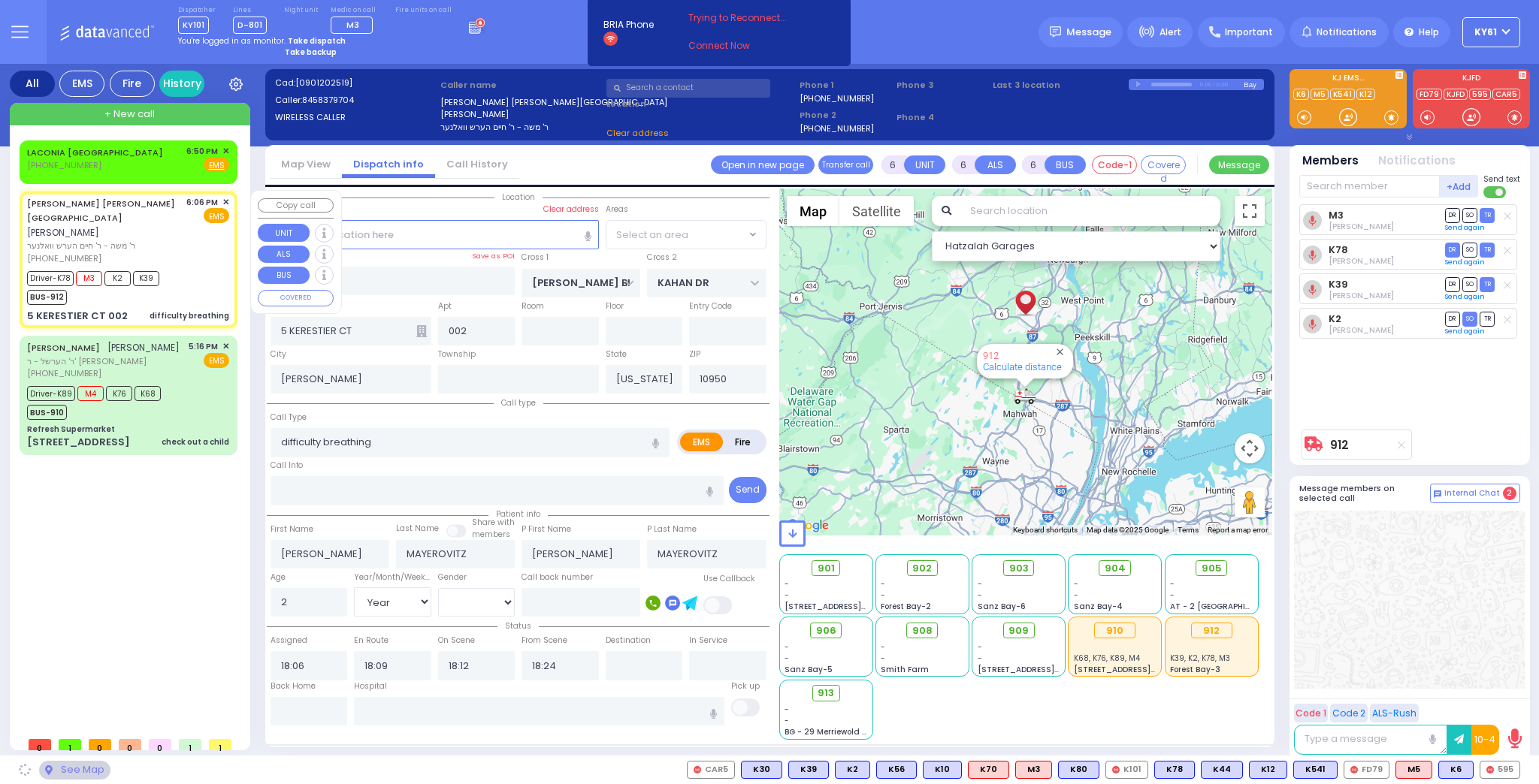
select select "SECTION 4"
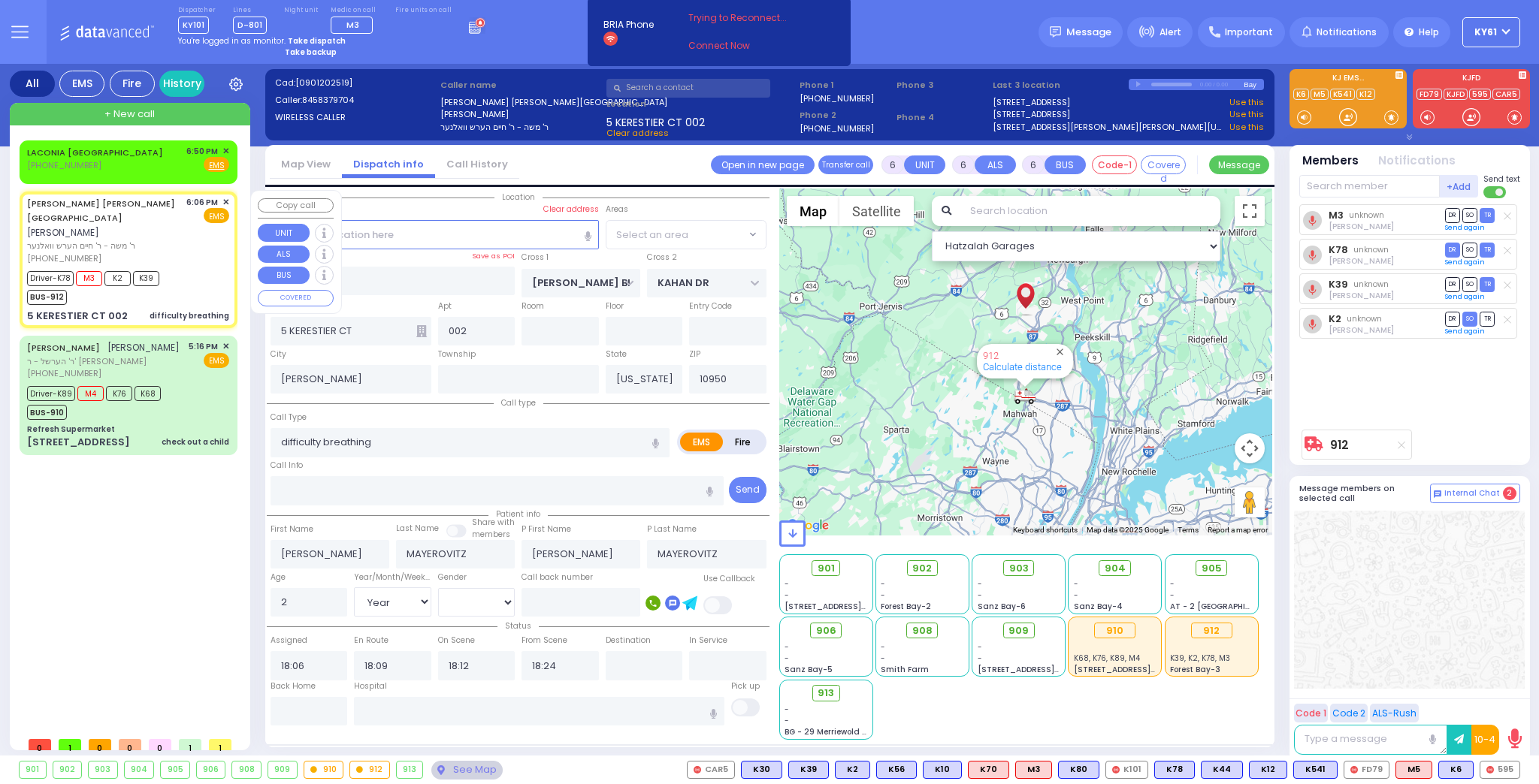
select select
radio input "true"
select select "Year"
select select "[DEMOGRAPHIC_DATA]"
select select "Hatzalah Garages"
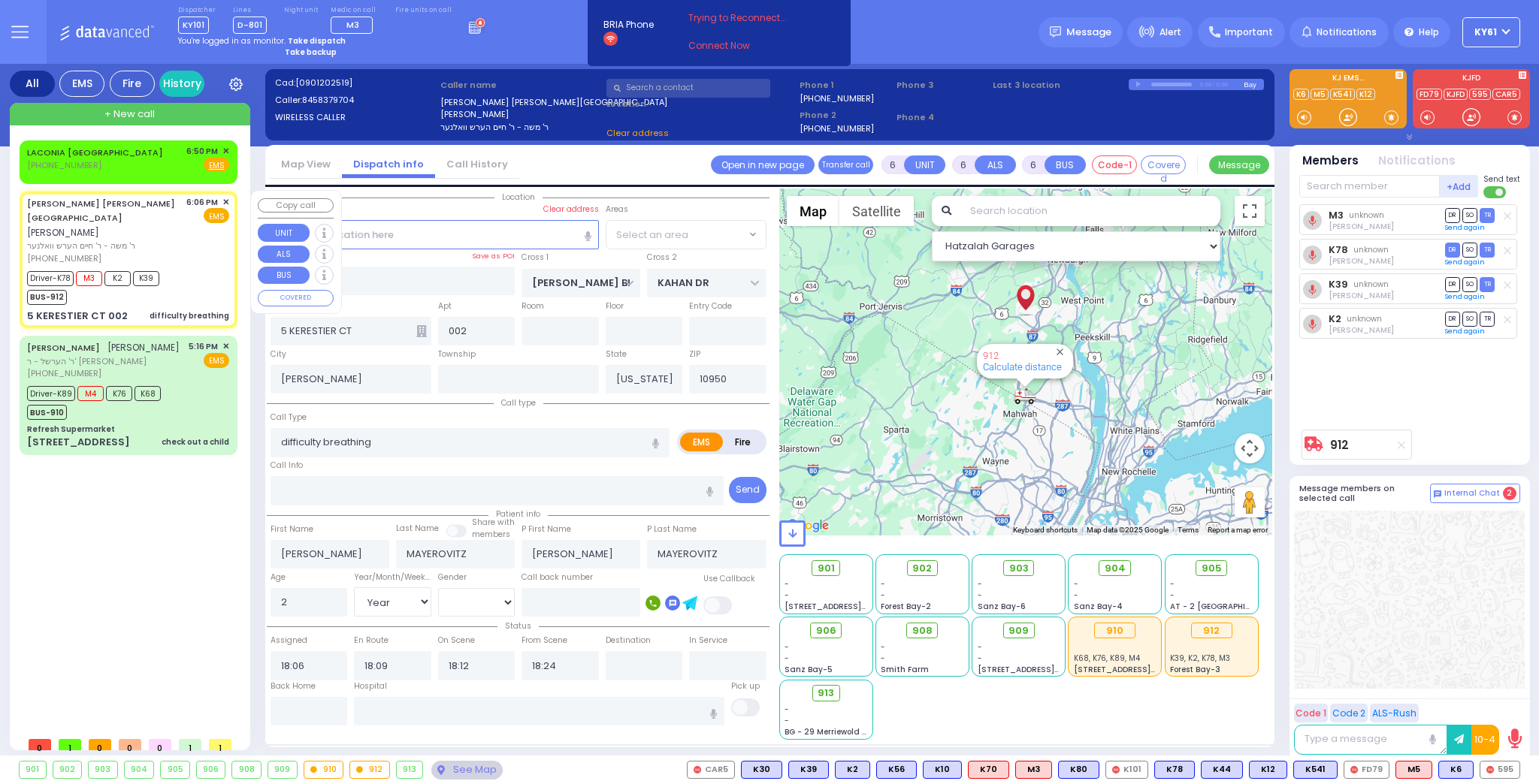
select select "SECTION 4"
select select
radio input "true"
select select "Year"
select select "[DEMOGRAPHIC_DATA]"
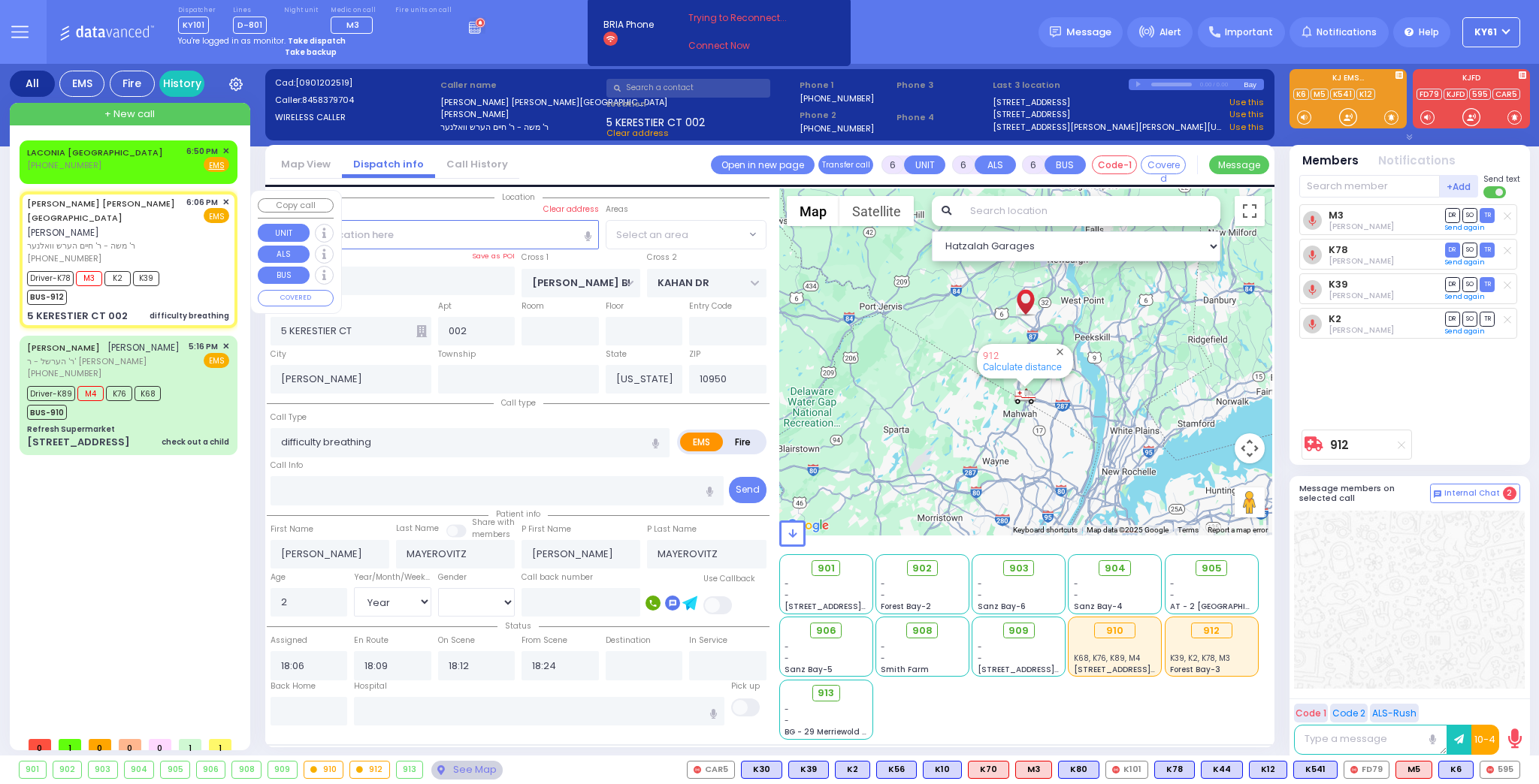
select select "Hatzalah Garages"
select select "SECTION 4"
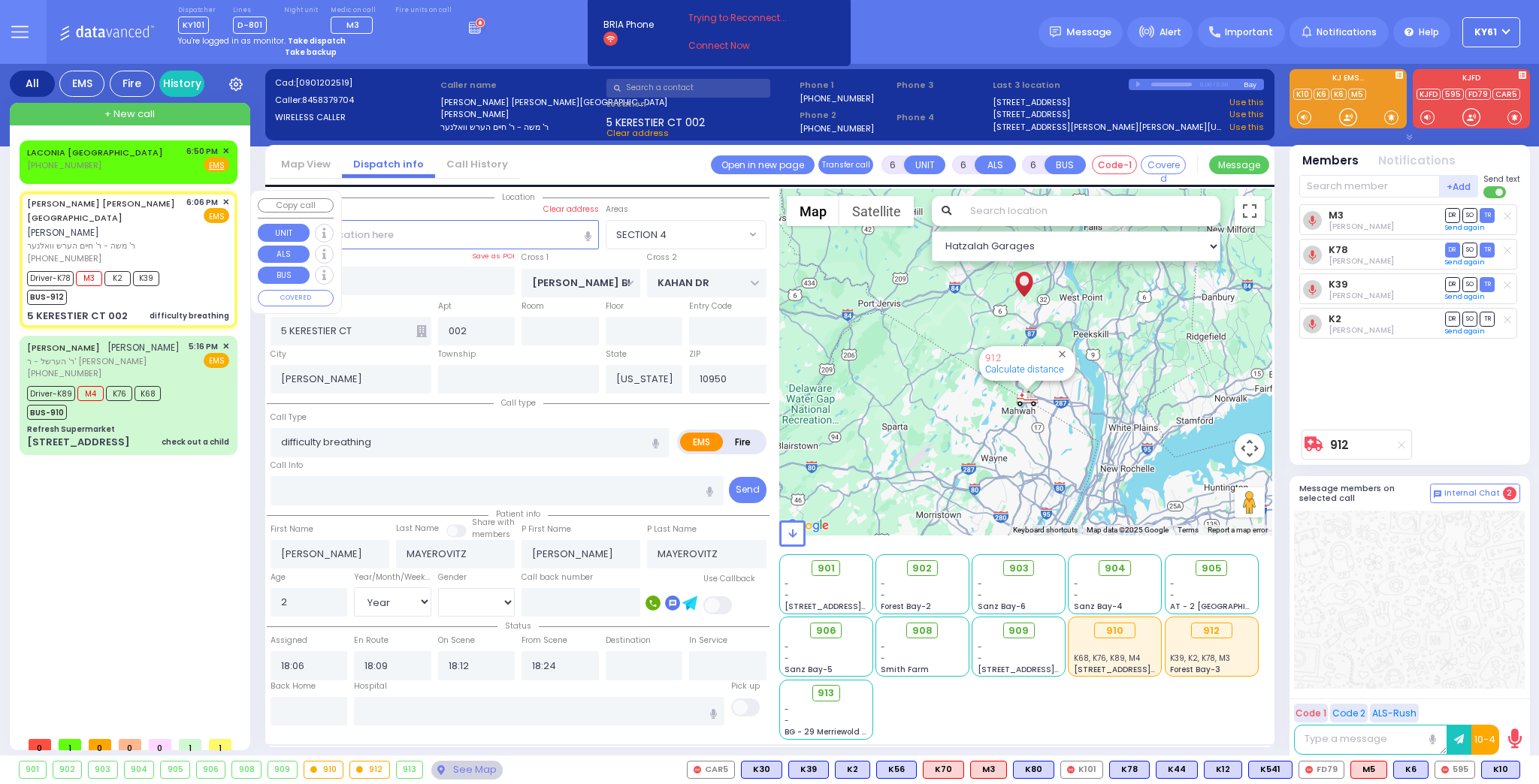
select select
radio input "true"
select select "Year"
select select "[DEMOGRAPHIC_DATA]"
type input "[US_STATE][GEOGRAPHIC_DATA]- [GEOGRAPHIC_DATA] [STREET_ADDRESS][US_STATE]"
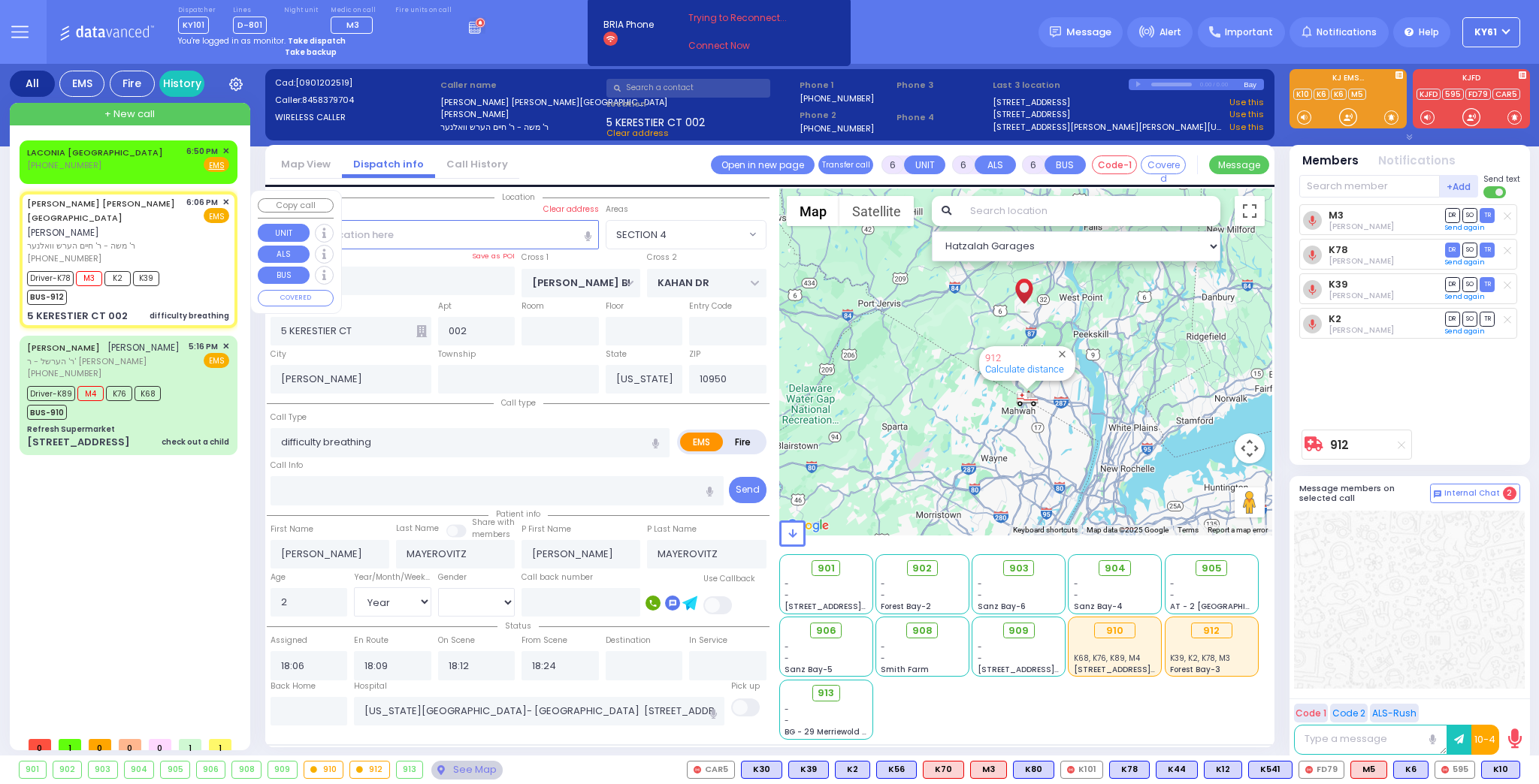
select select "Hatzalah Garages"
select select "SECTION 4"
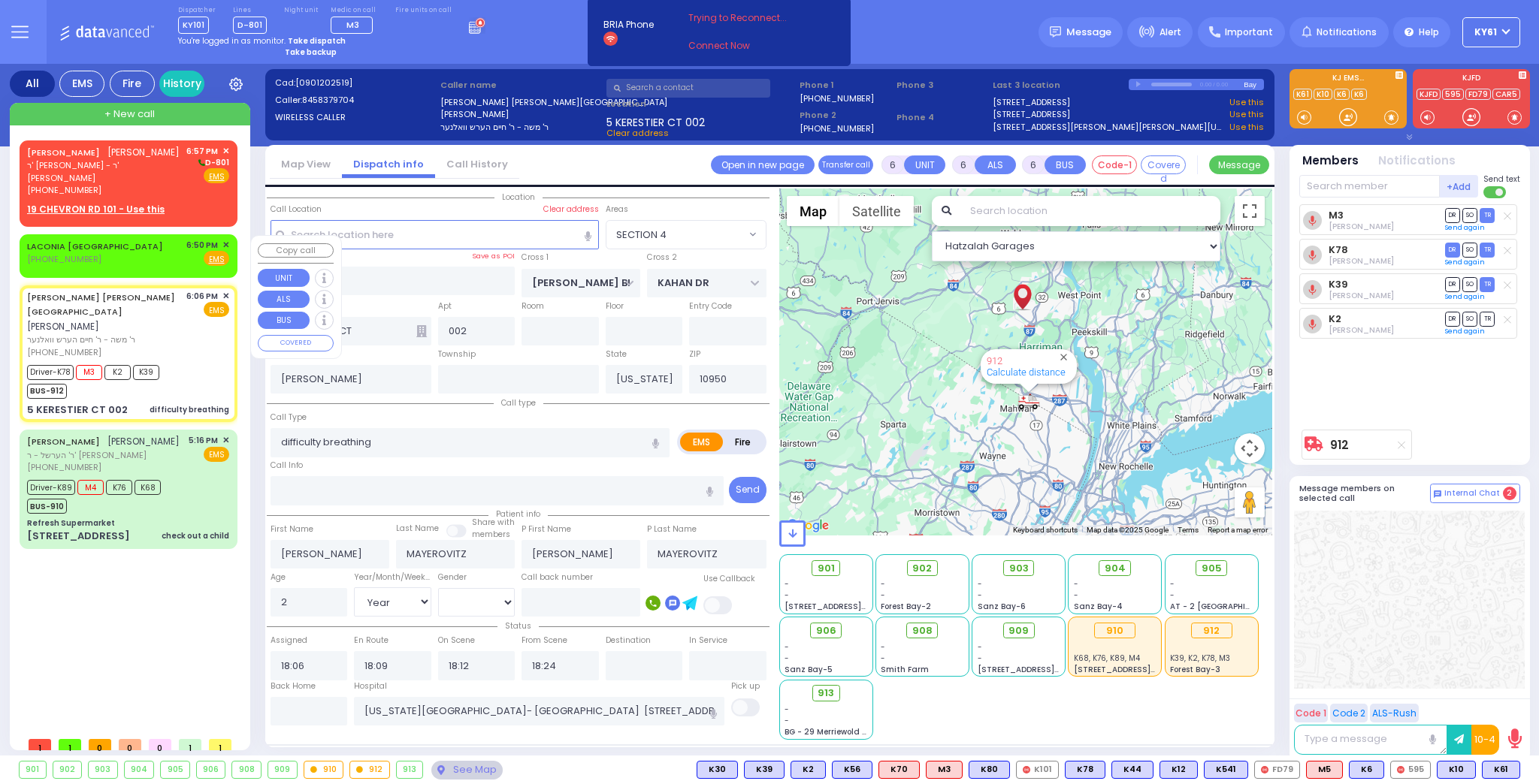
select select
radio input "true"
select select "Year"
select select "[DEMOGRAPHIC_DATA]"
select select "Hatzalah Garages"
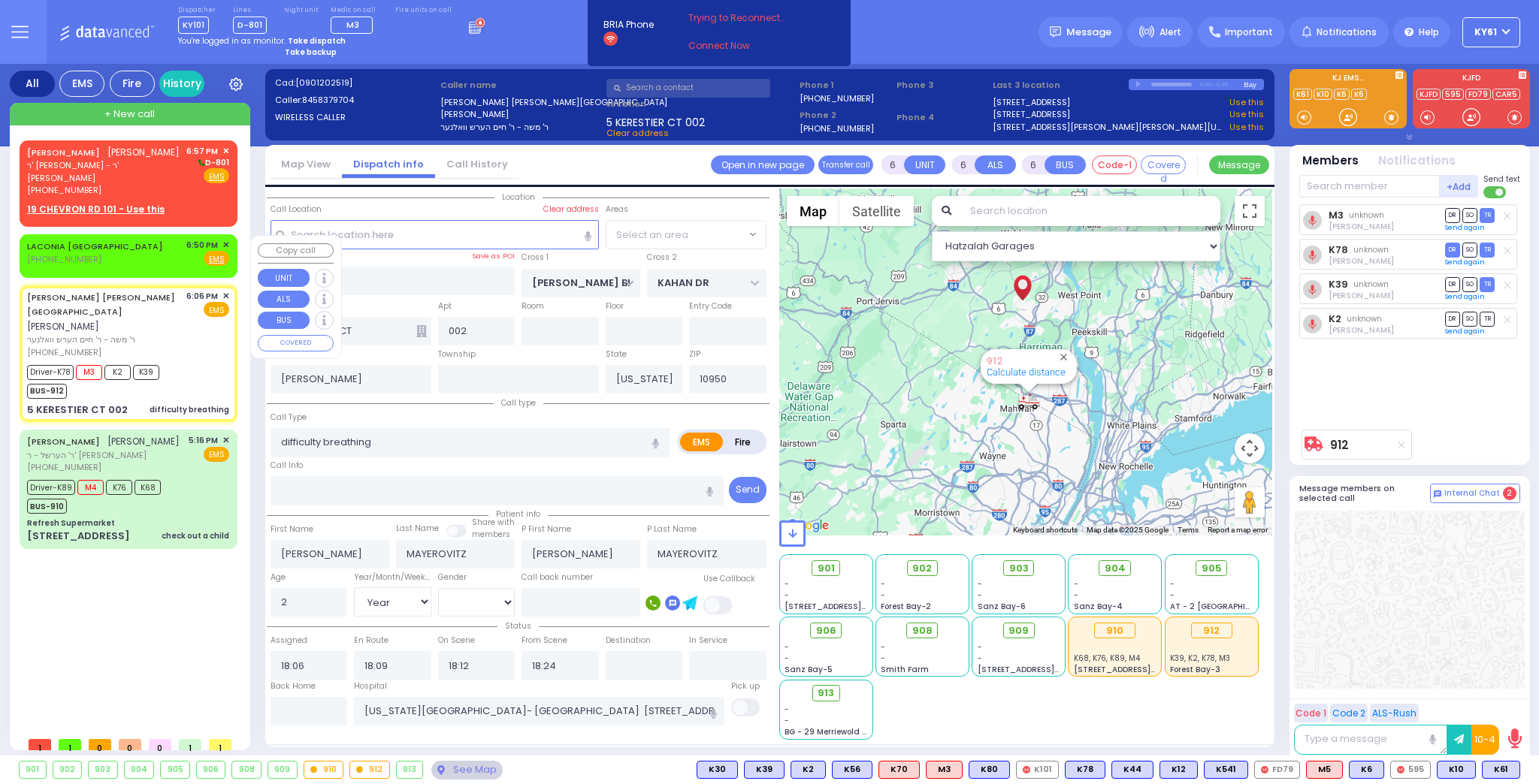
select select "SECTION 4"
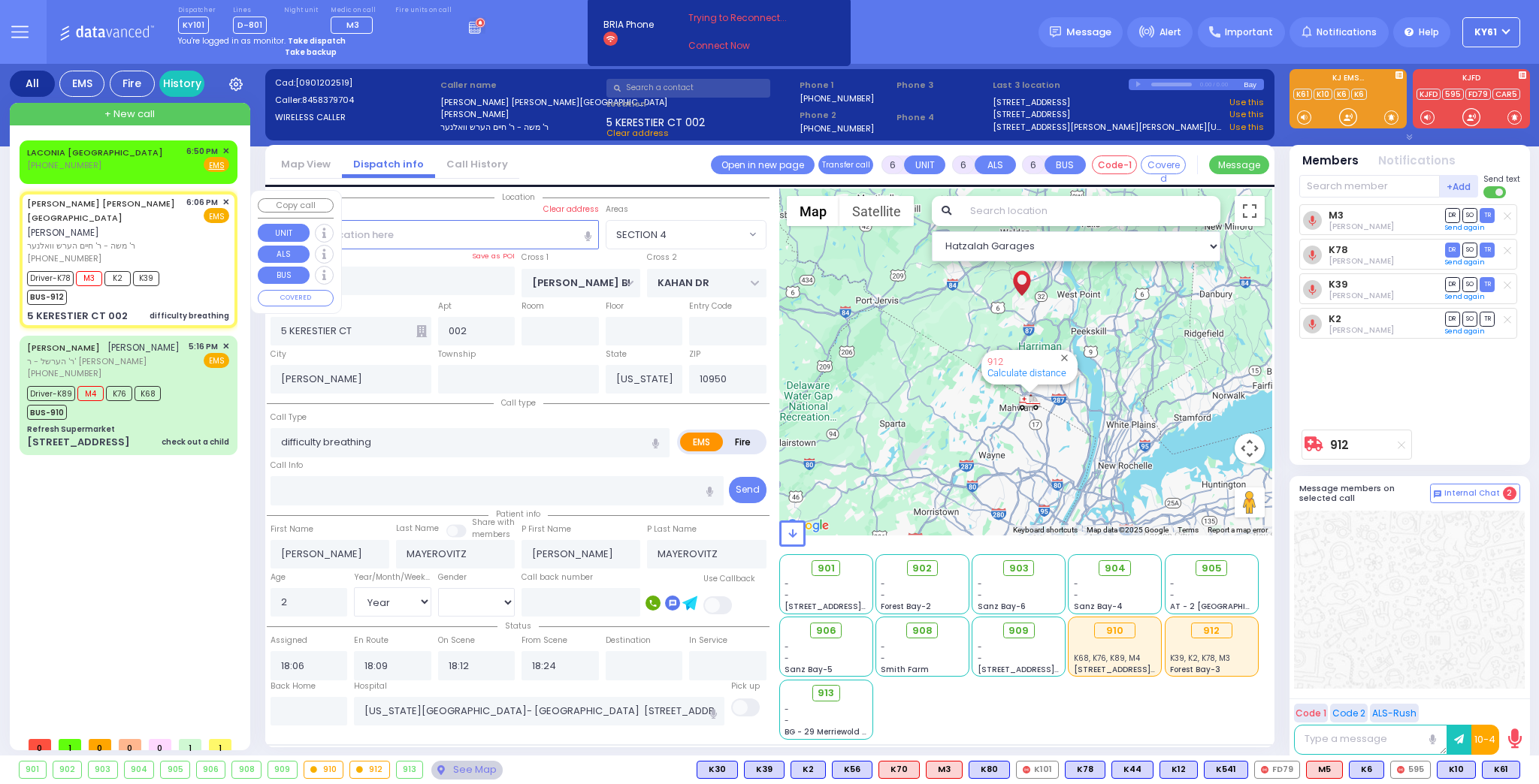
select select
radio input "true"
select select "Year"
select select "[DEMOGRAPHIC_DATA]"
select select "Hatzalah Garages"
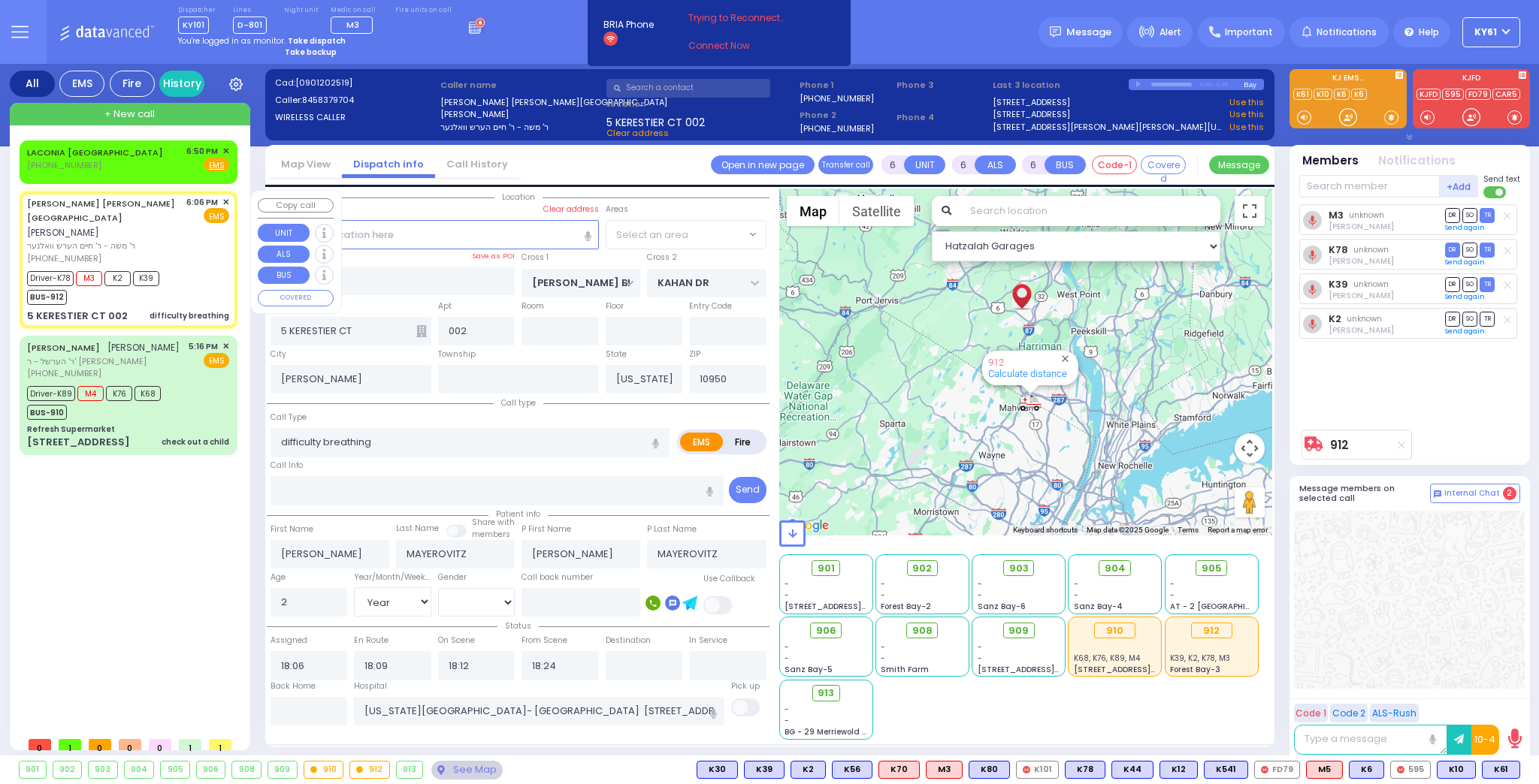
select select "SECTION 4"
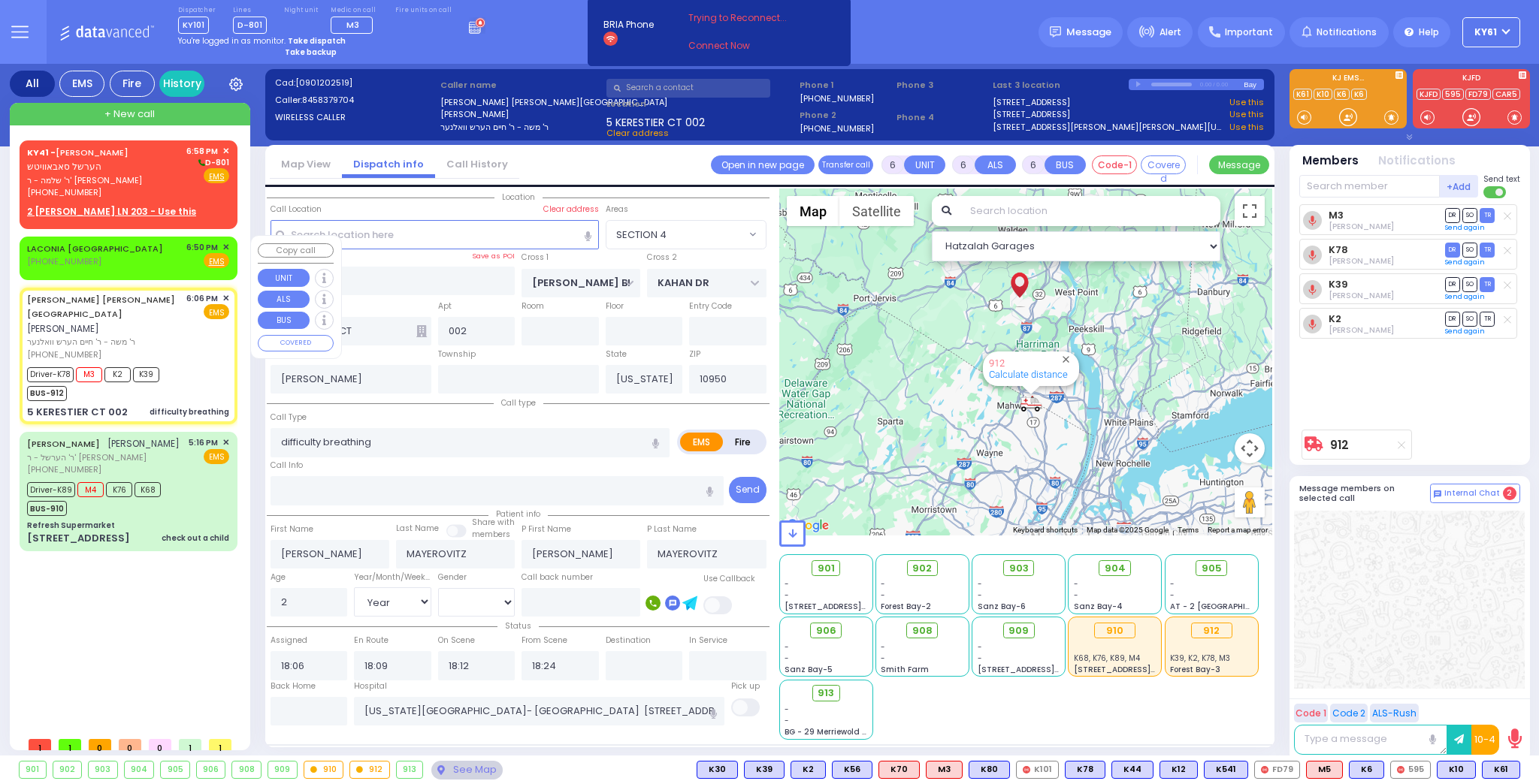
select select
radio input "true"
select select "Year"
select select "[DEMOGRAPHIC_DATA]"
select select "Hatzalah Garages"
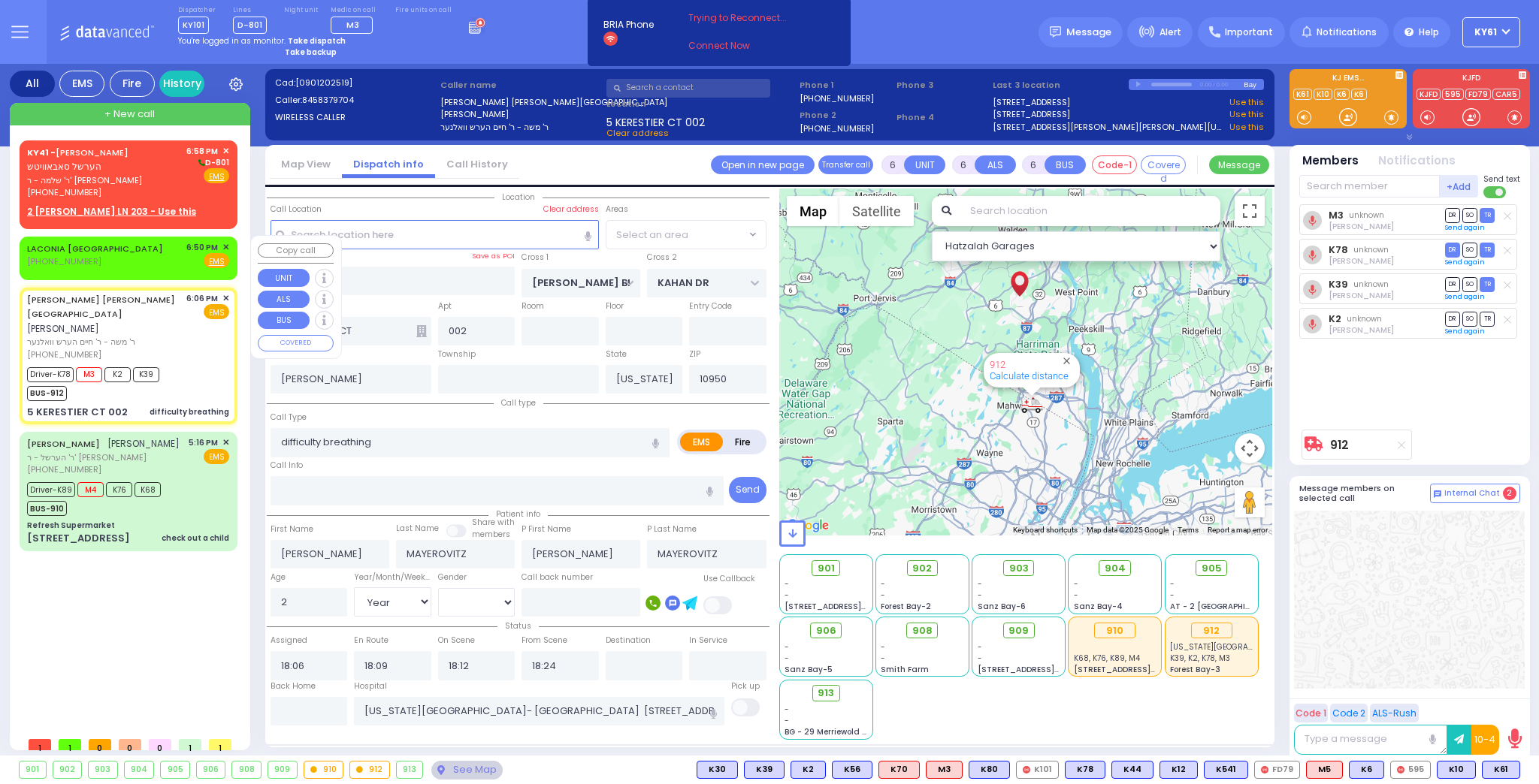
select select "SECTION 4"
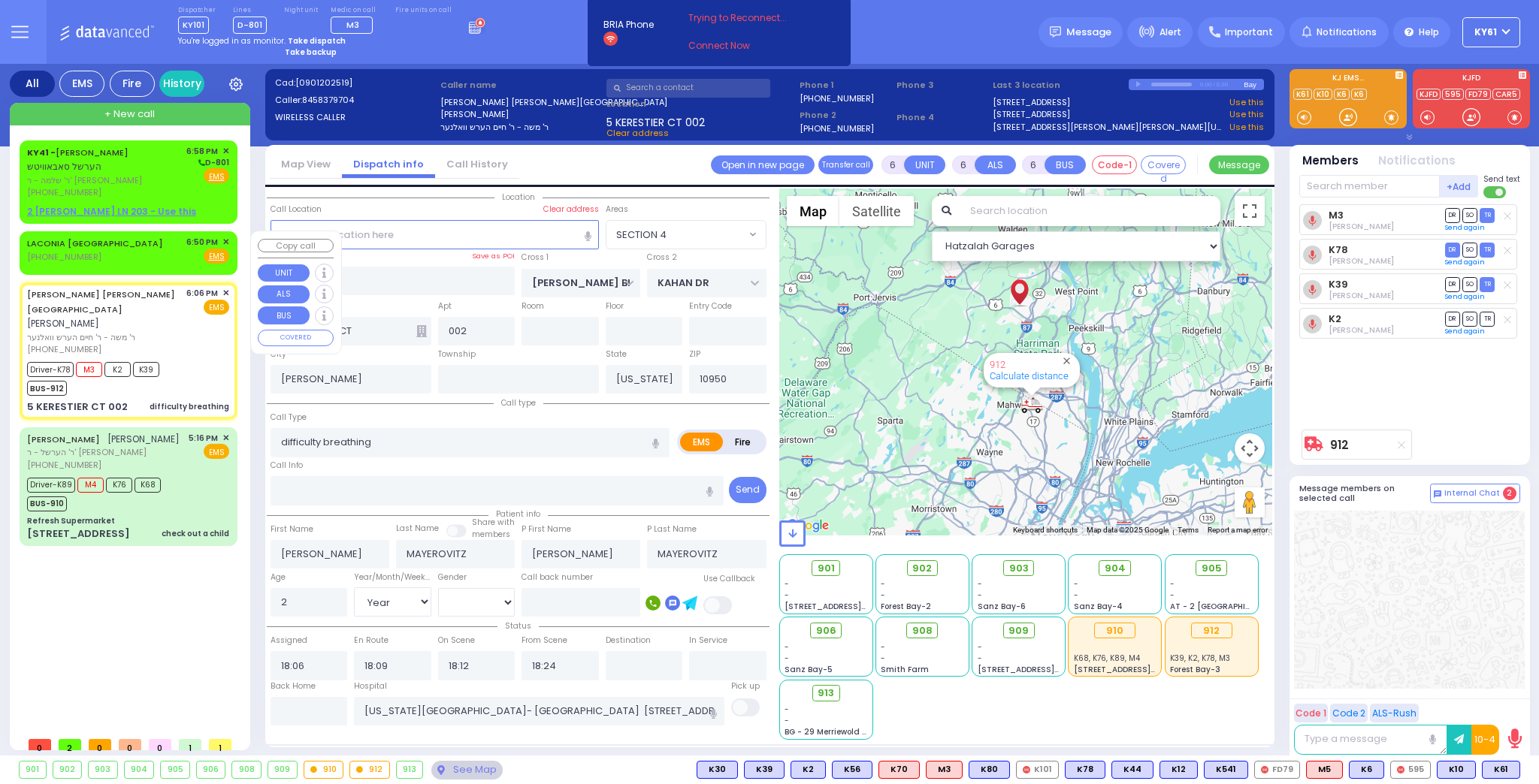
select select
radio input "true"
select select "Year"
select select "[DEMOGRAPHIC_DATA]"
select select "Hatzalah Garages"
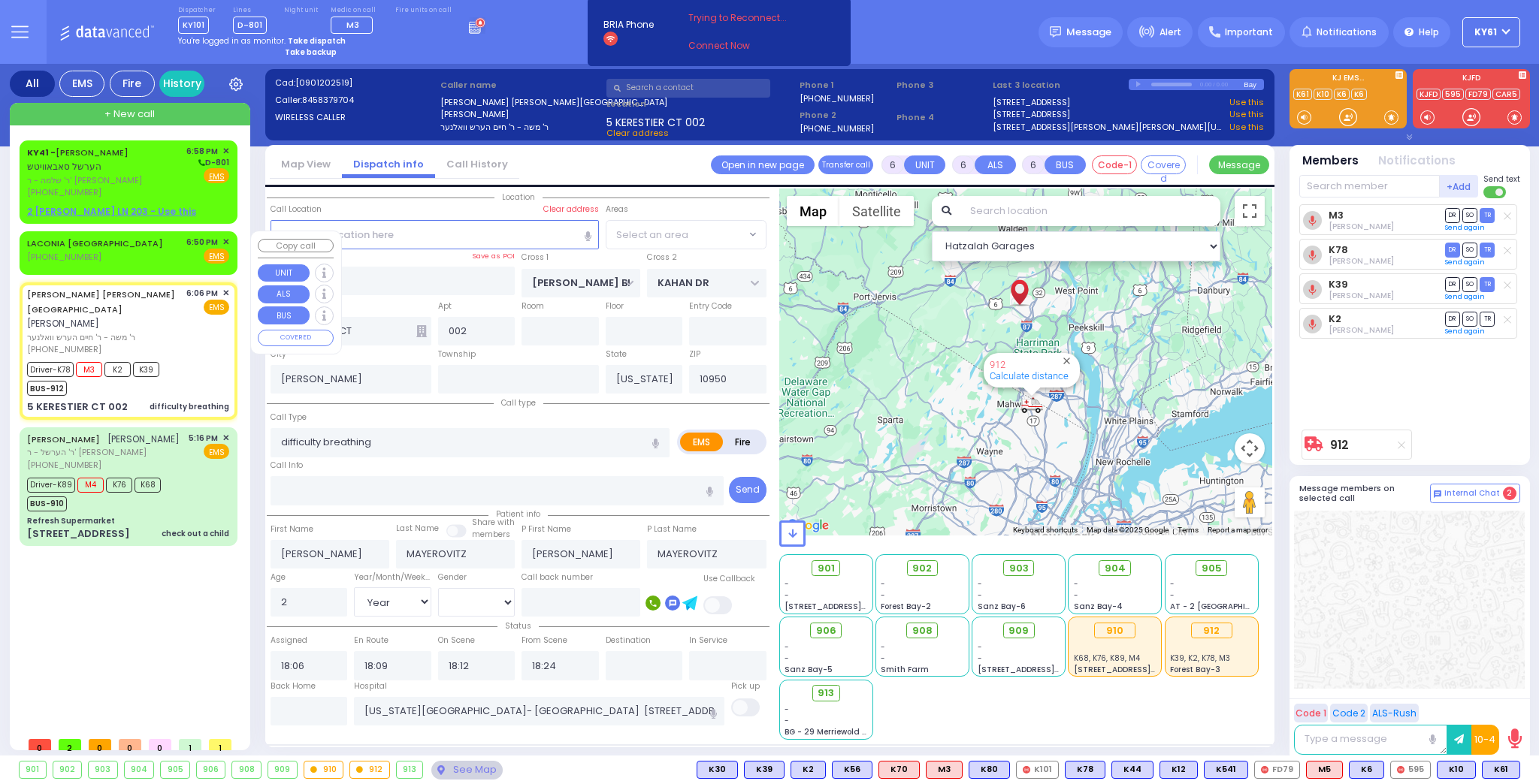
select select "SECTION 4"
select select
radio input "true"
select select "Year"
select select "[DEMOGRAPHIC_DATA]"
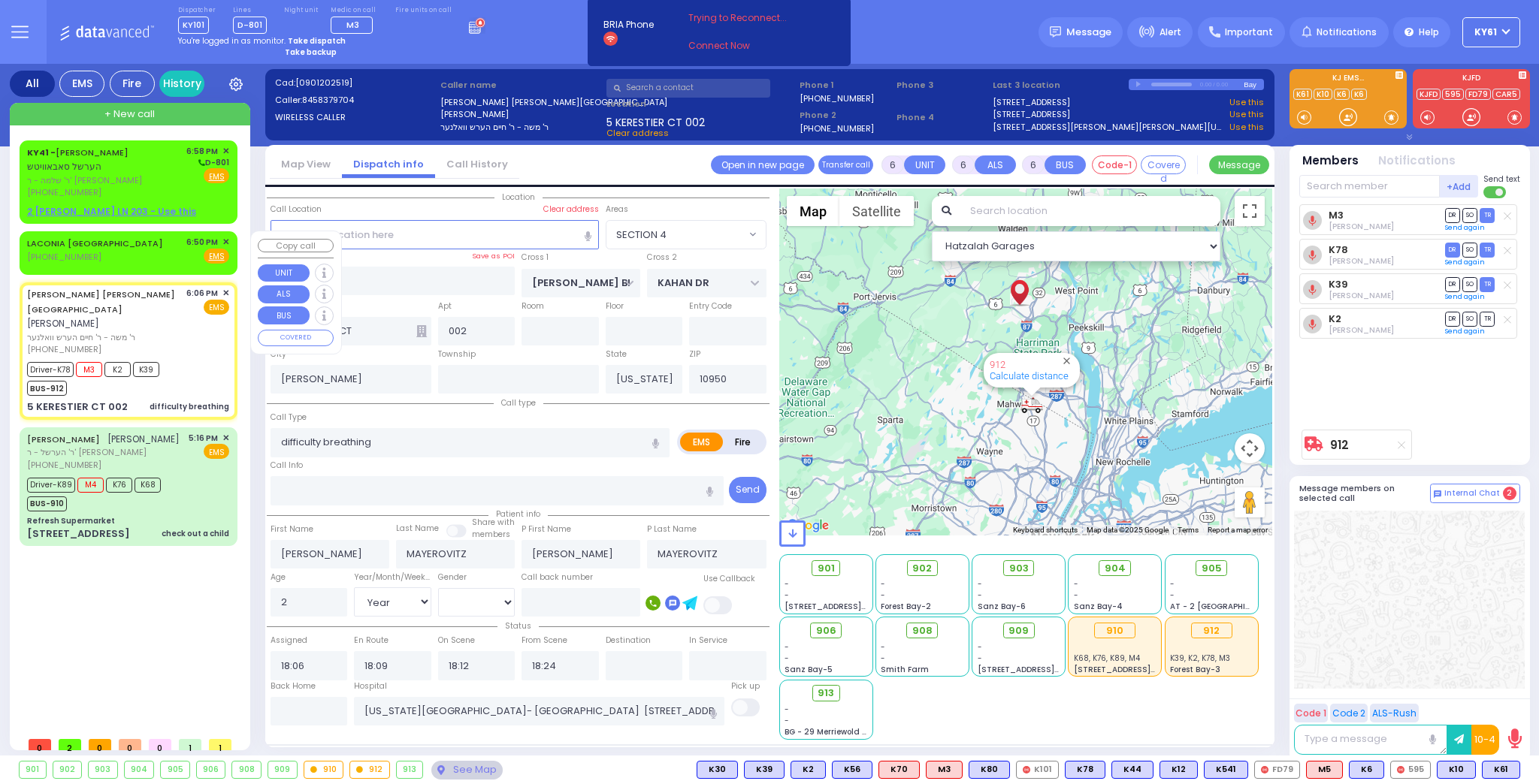
select select "Hatzalah Garages"
select select "SECTION 4"
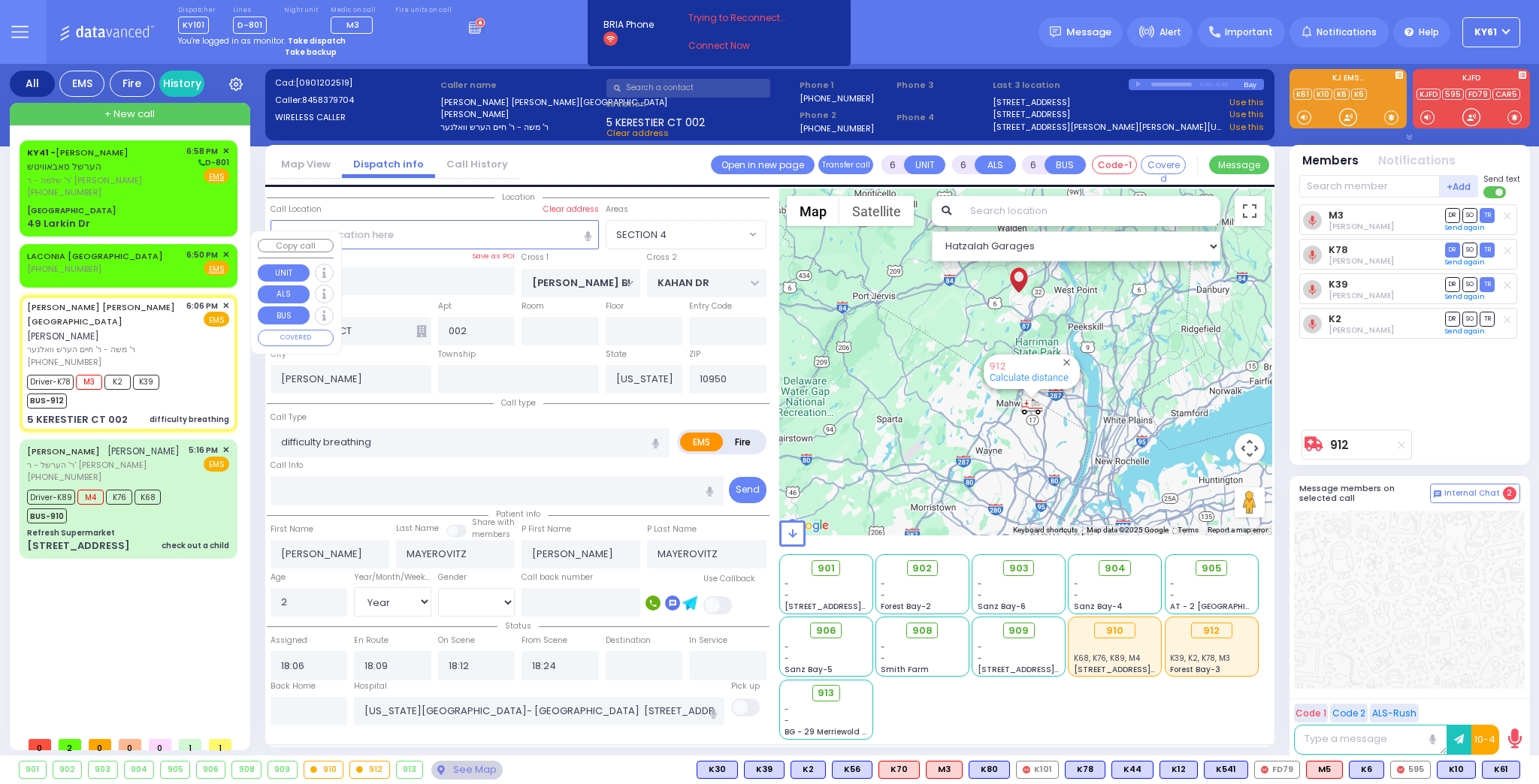
select select
radio input "true"
select select "Year"
select select "[DEMOGRAPHIC_DATA]"
select select "Hatzalah Garages"
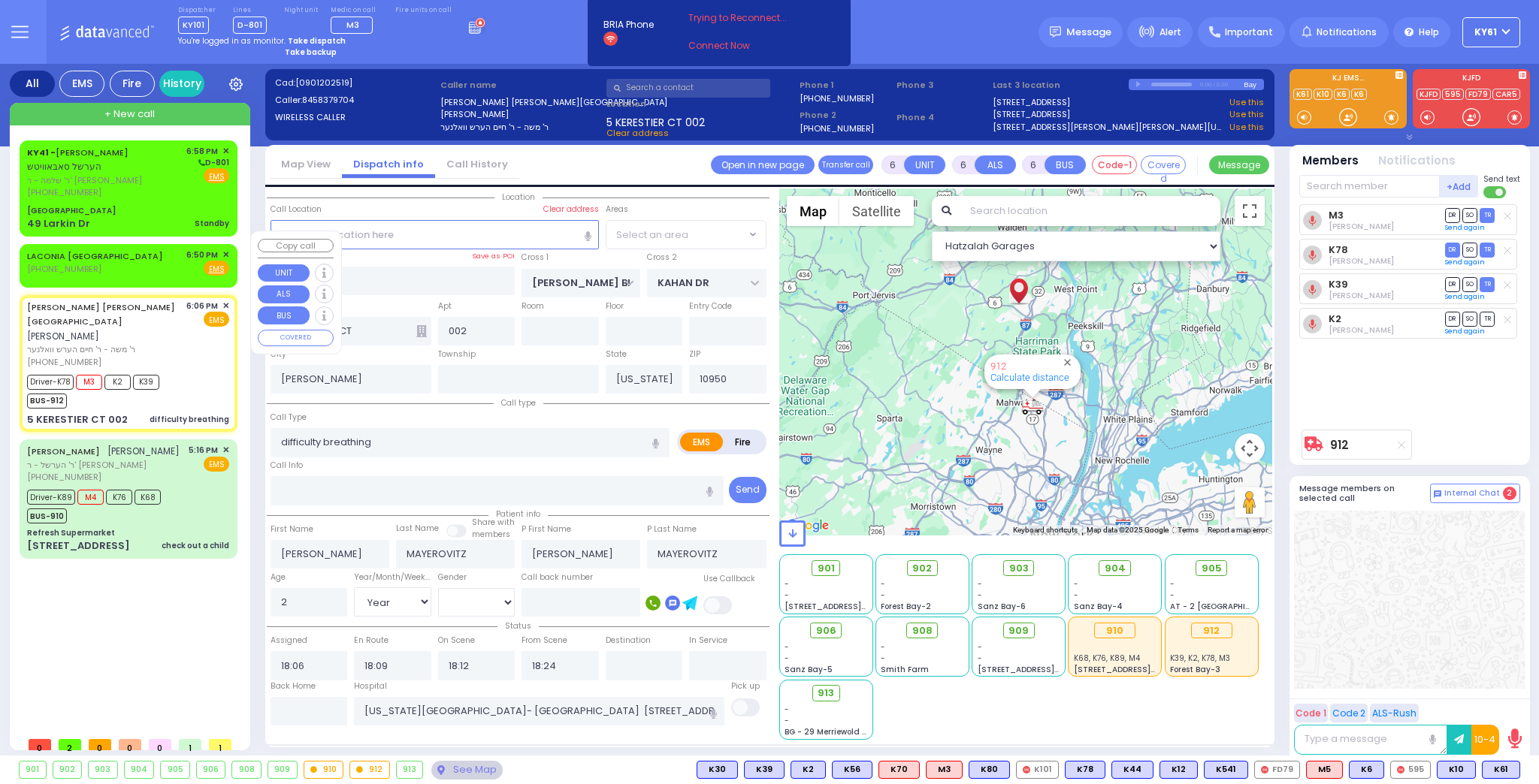
select select "SECTION 4"
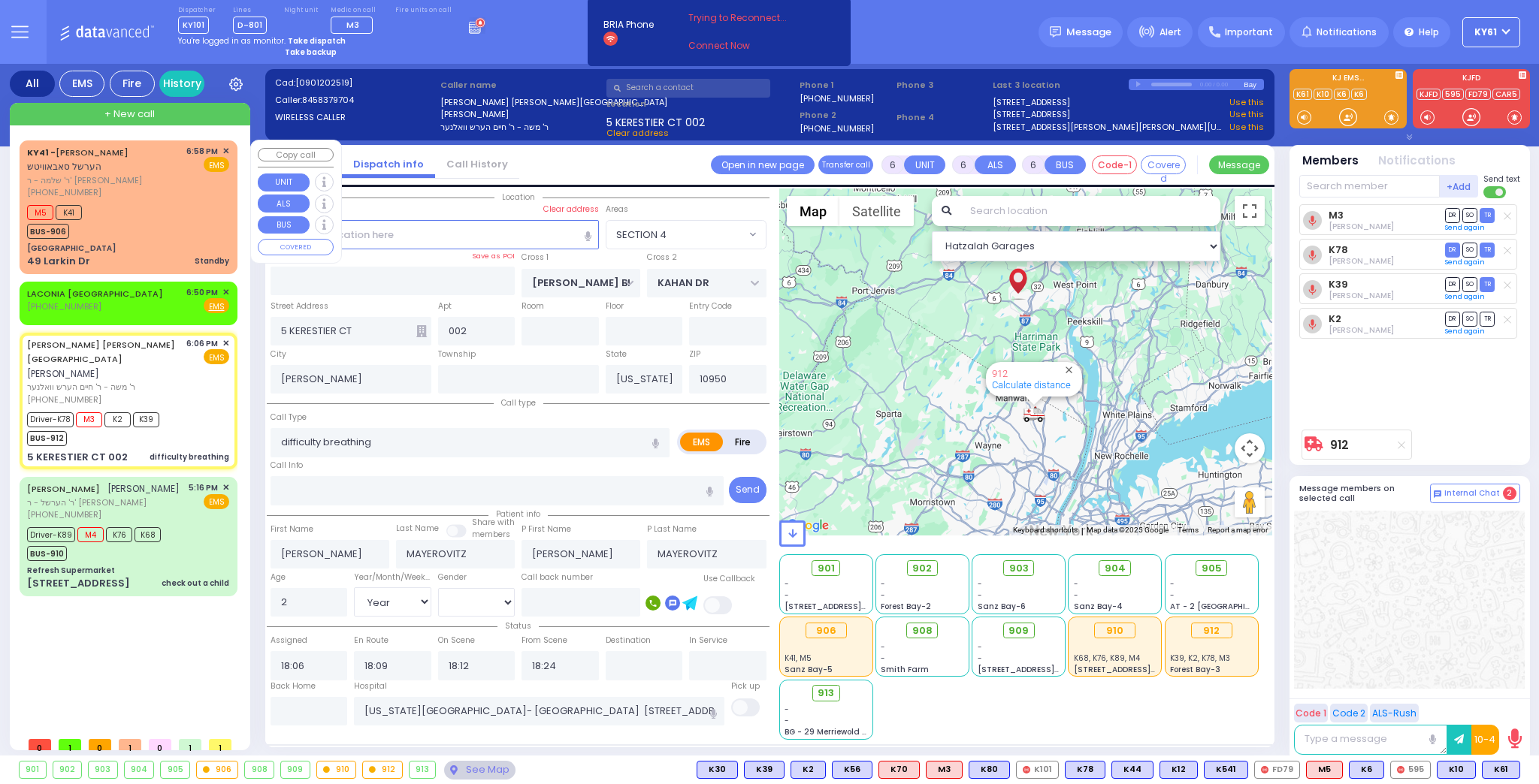
select select
radio input "true"
select select "Year"
select select "[DEMOGRAPHIC_DATA]"
select select "Hatzalah Garages"
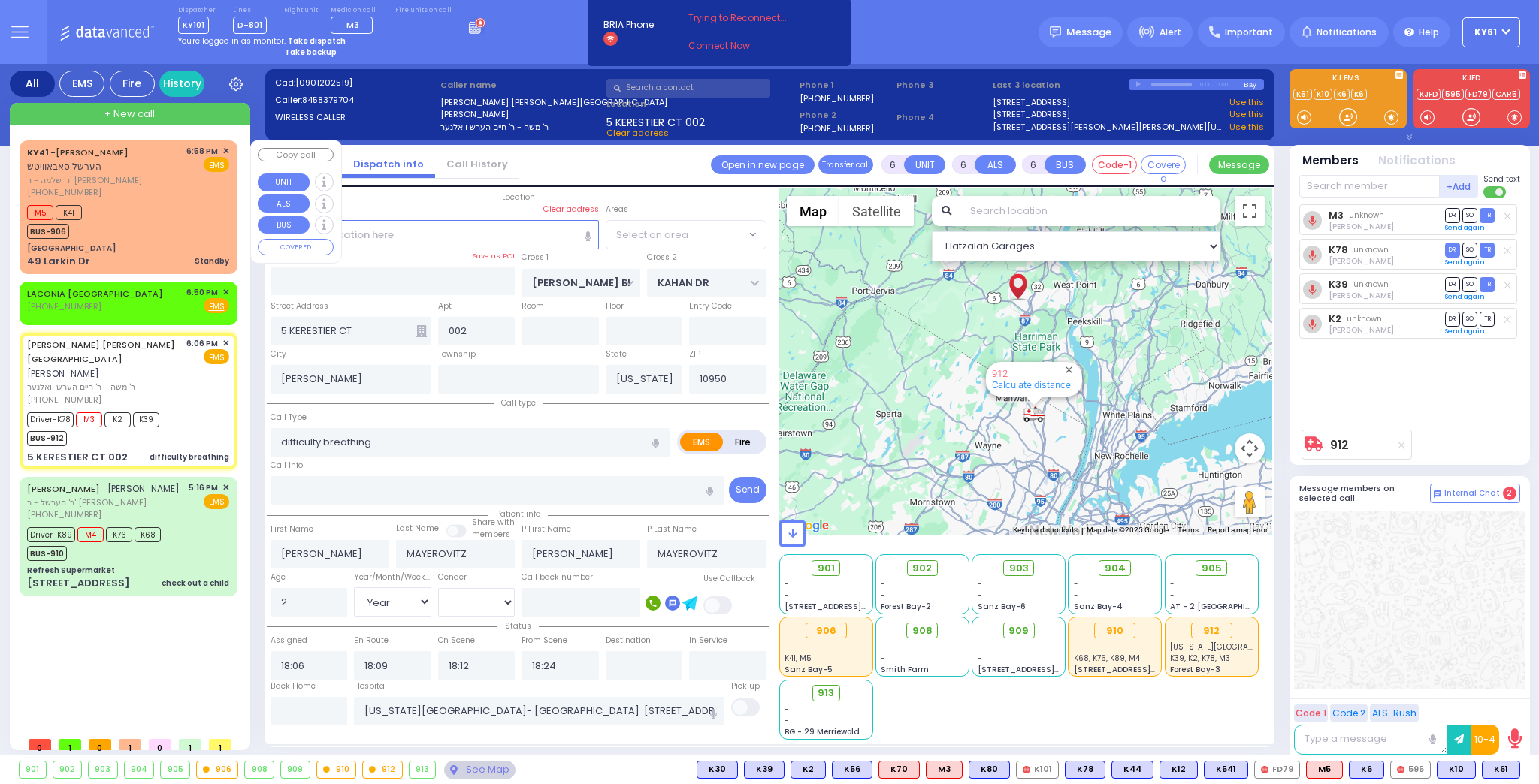
select select "SECTION 4"
select select
radio input "true"
select select "Year"
select select "[DEMOGRAPHIC_DATA]"
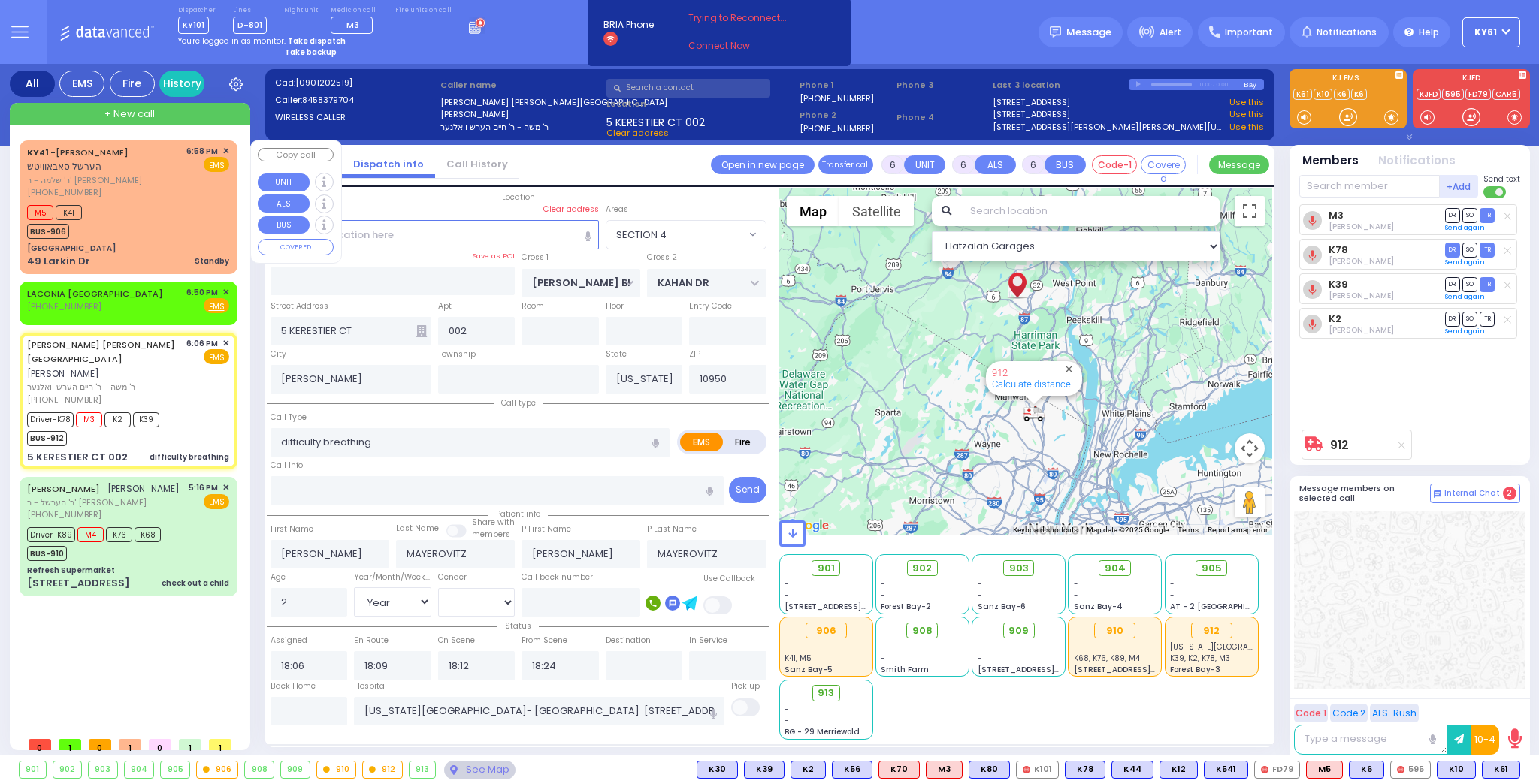
select select "Hatzalah Garages"
select select "SECTION 4"
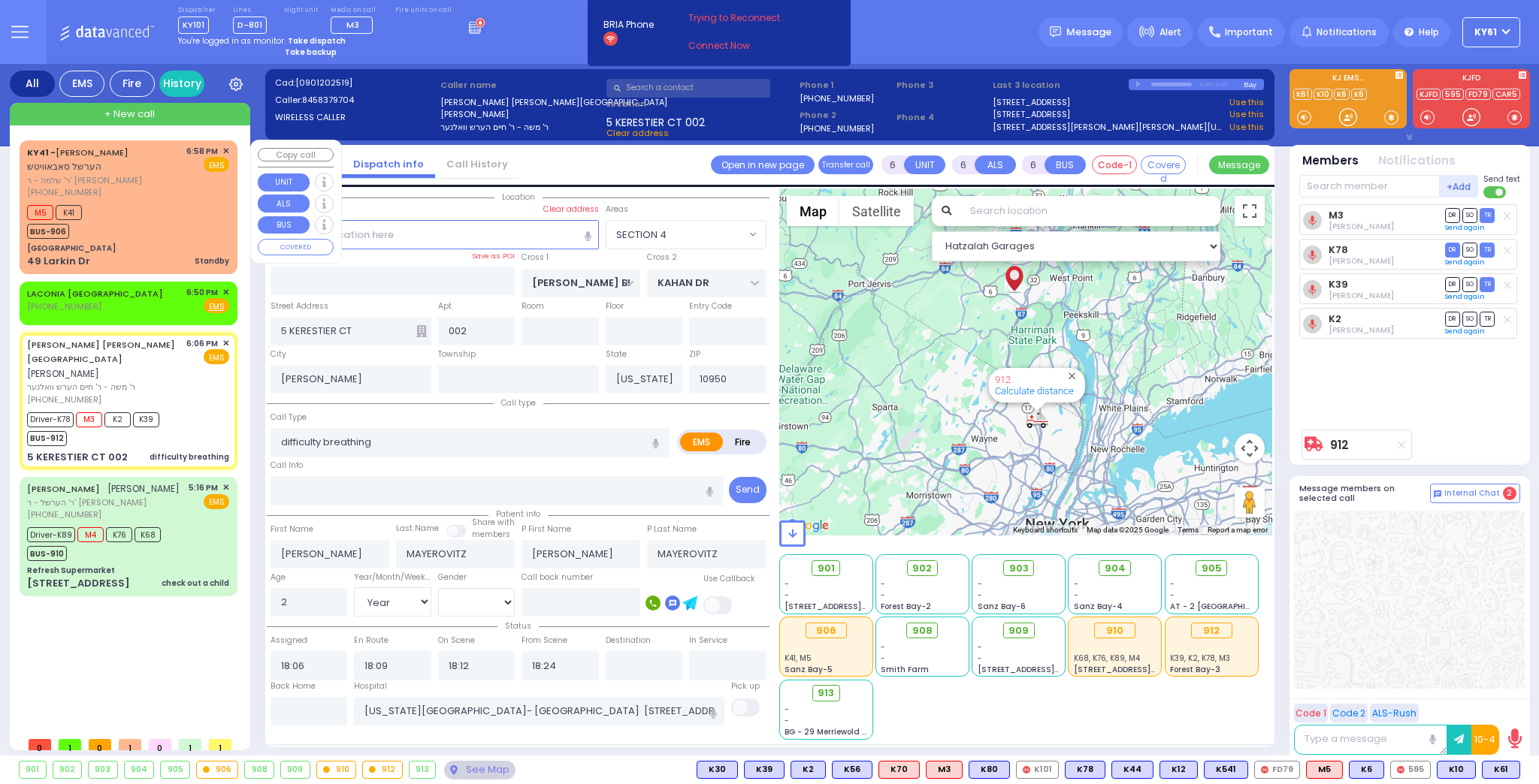
select select
radio input "true"
select select "Year"
select select "[DEMOGRAPHIC_DATA]"
select select "Hatzalah Garages"
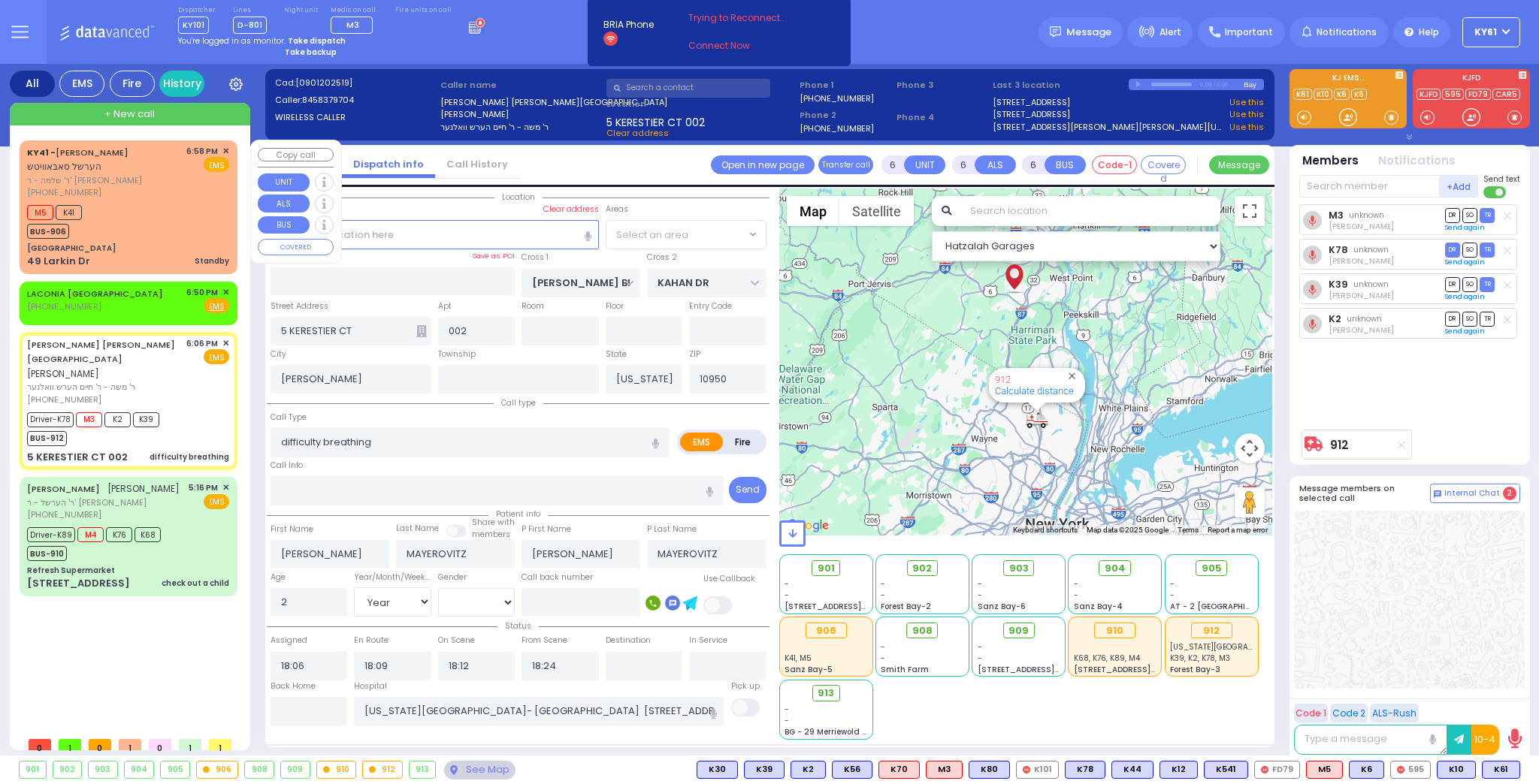
select select "SECTION 4"
select select
radio input "true"
select select "Year"
select select "[DEMOGRAPHIC_DATA]"
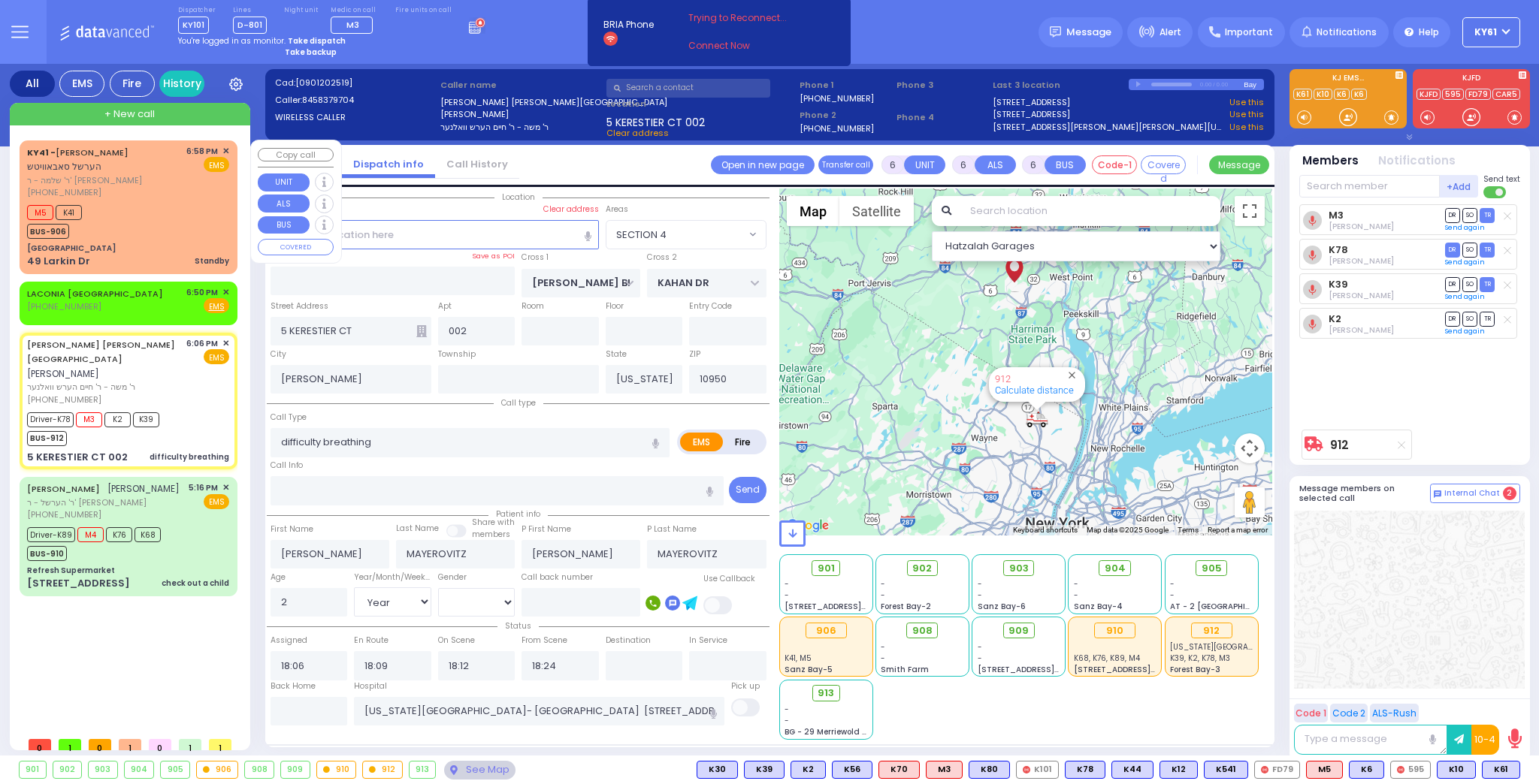
select select "Hatzalah Garages"
radio input "true"
select select "Year"
select select "[DEMOGRAPHIC_DATA]"
select select
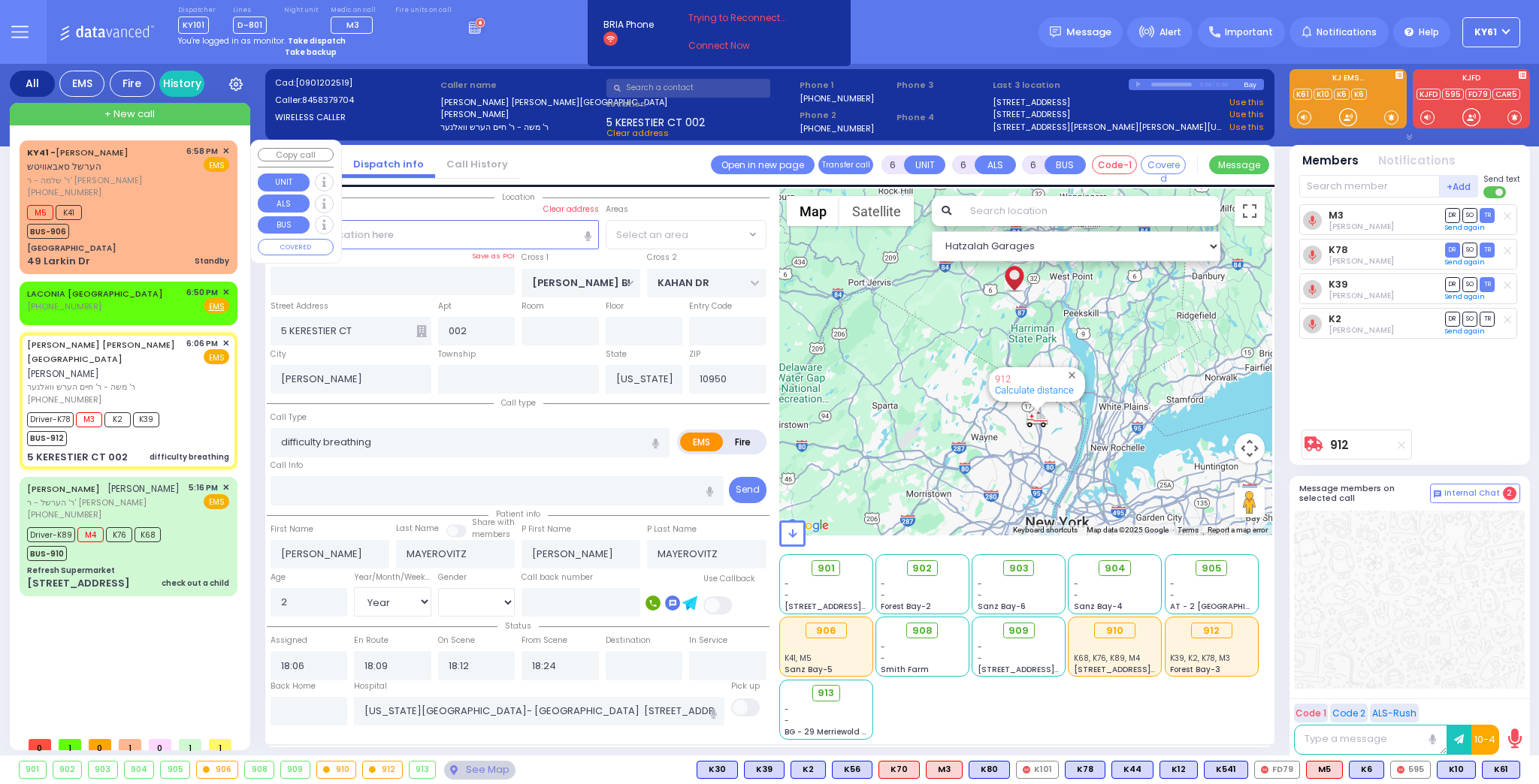
select select "Hatzalah Garages"
select select
radio input "true"
select select "Year"
select select "[DEMOGRAPHIC_DATA]"
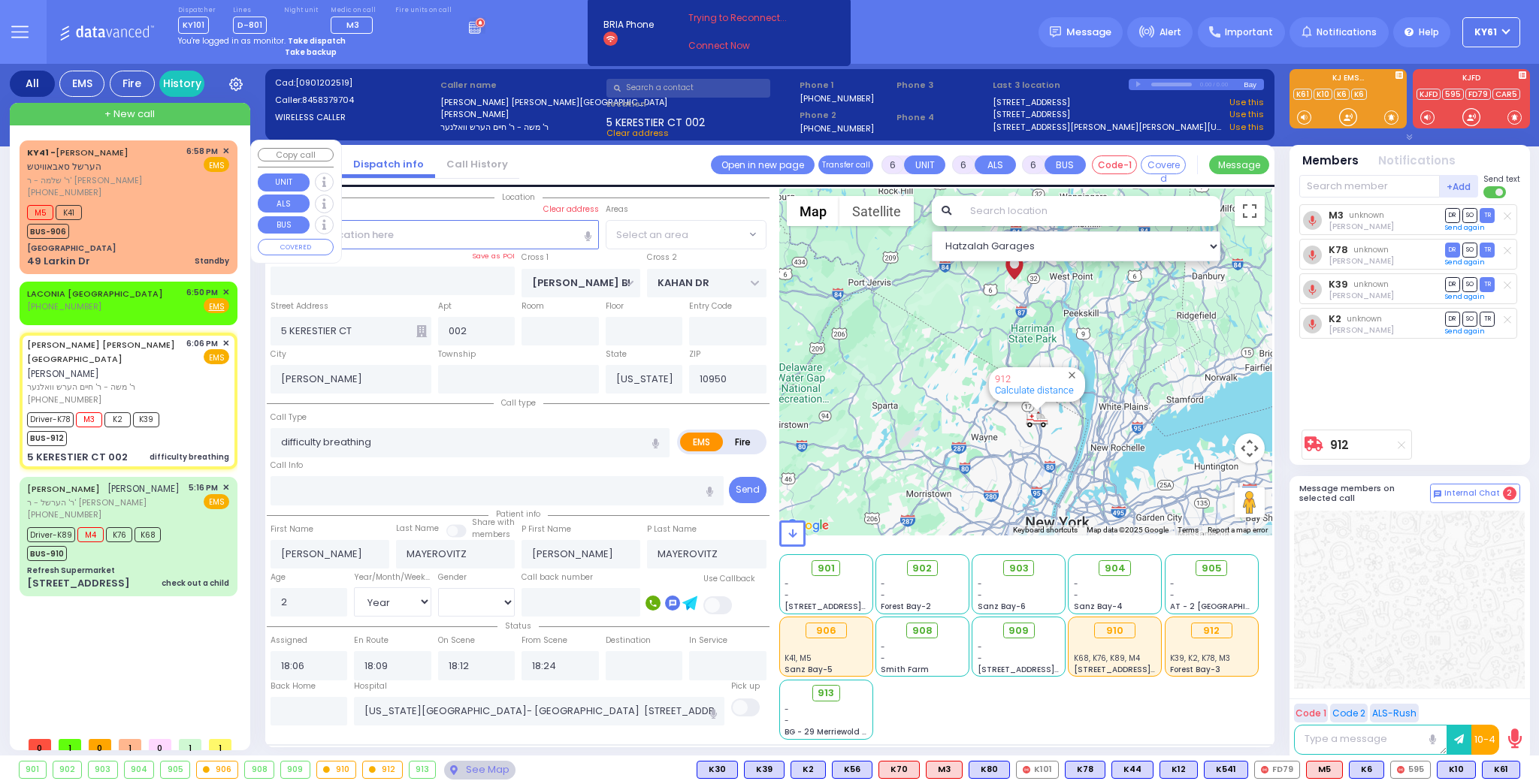
select select "Hatzalah Garages"
select select "SECTION 4"
select select
radio input "true"
select select "Year"
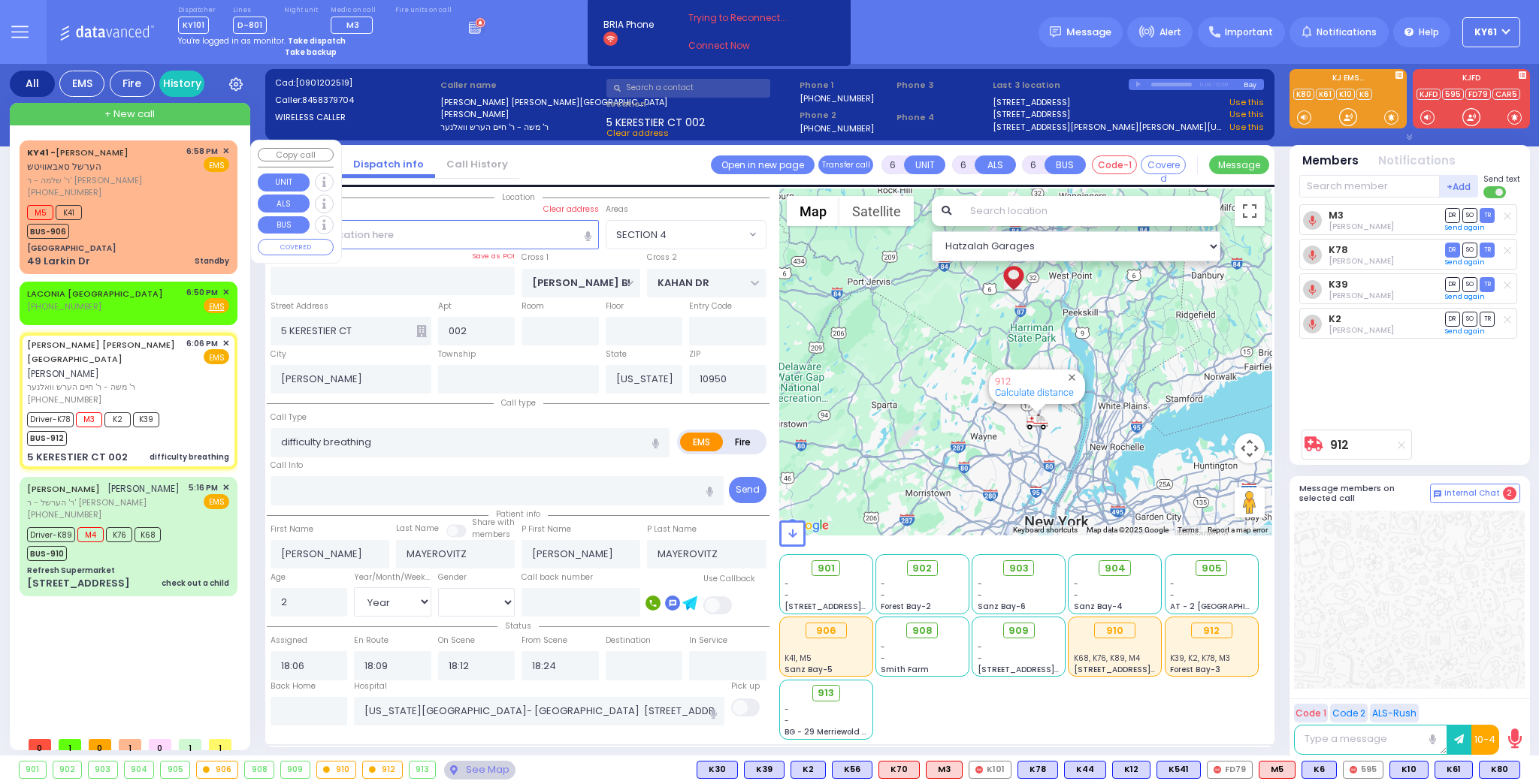
select select "[DEMOGRAPHIC_DATA]"
